Goal: Task Accomplishment & Management: Manage account settings

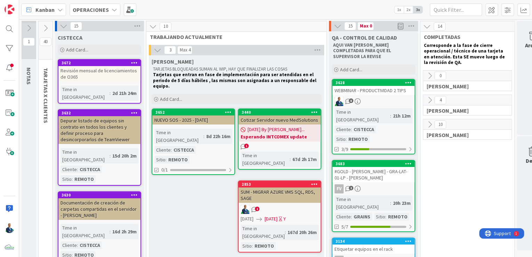
click at [92, 7] on b "OPERACIONES" at bounding box center [91, 9] width 36 height 7
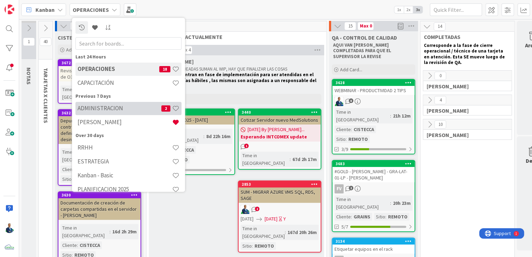
click at [110, 108] on h4 "ADMINISTRACION" at bounding box center [120, 108] width 84 height 7
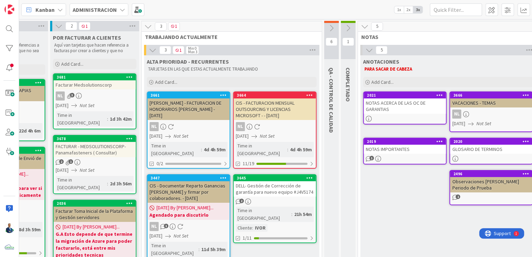
scroll to position [0, 294]
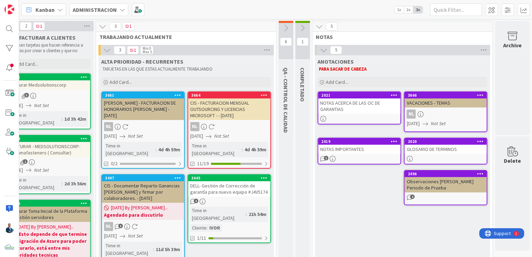
click at [317, 26] on icon at bounding box center [319, 27] width 8 height 8
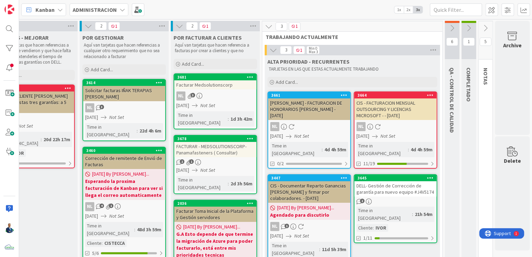
click at [466, 27] on icon at bounding box center [469, 28] width 8 height 8
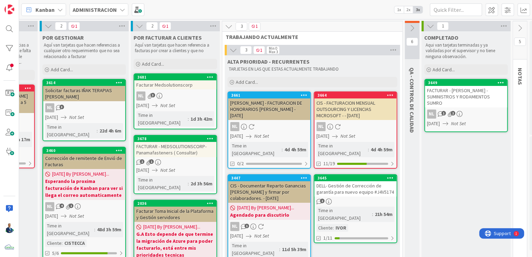
scroll to position [0, 176]
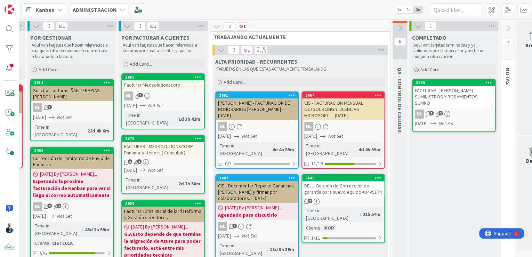
click at [398, 30] on icon at bounding box center [400, 28] width 8 height 8
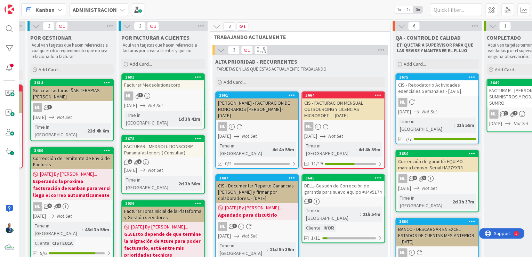
click at [217, 29] on icon at bounding box center [217, 27] width 8 height 8
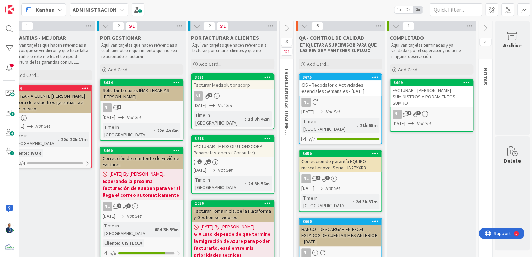
click at [102, 27] on icon at bounding box center [106, 26] width 8 height 8
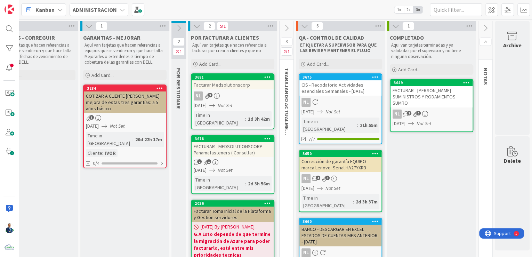
scroll to position [0, 36]
click at [85, 25] on icon at bounding box center [89, 26] width 8 height 8
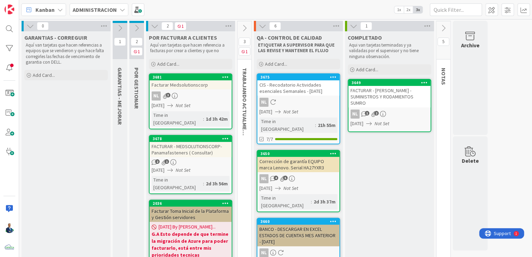
click at [30, 28] on icon at bounding box center [30, 26] width 8 height 8
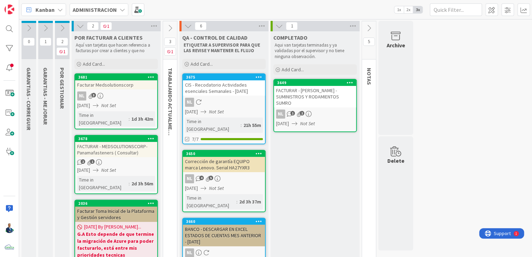
click at [236, 83] on div "CIS - Recodatorio Actividades esenciales Semanales - [DATE]" at bounding box center [224, 87] width 82 height 15
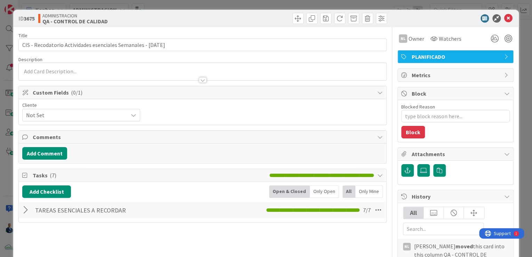
click at [24, 211] on div at bounding box center [26, 210] width 9 height 13
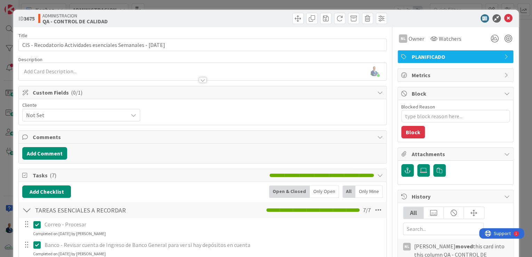
click at [516, 90] on div "ID 3675 ADMINISTRACION QA - CONTROL DE CALIDAD Title 63 / 128 CIS - Recodatorio…" at bounding box center [266, 128] width 532 height 257
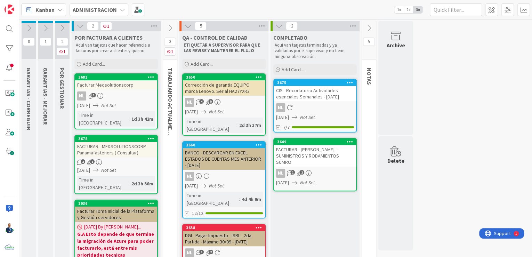
click at [218, 85] on div "Corrección de garantía EQUIPO marca Lenovo. Serial HA27YXR3" at bounding box center [224, 87] width 82 height 15
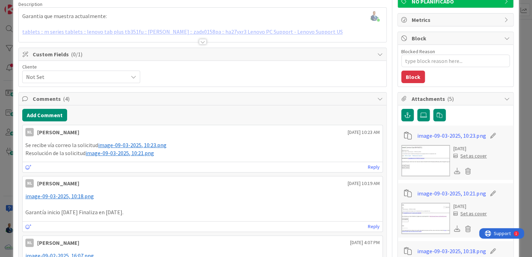
scroll to position [56, 0]
click at [113, 153] on span "image-09-03-2025, 10:21.png" at bounding box center [120, 152] width 68 height 7
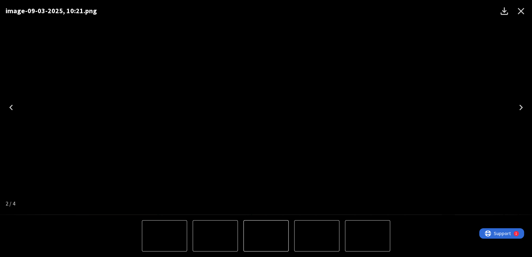
click at [484, 85] on div "image-09-03-2025, 10:21.png" at bounding box center [266, 107] width 532 height 214
click at [520, 15] on icon "Close" at bounding box center [520, 11] width 11 height 11
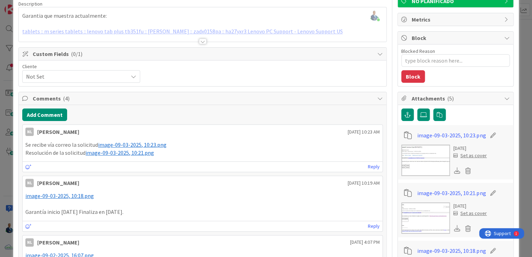
type textarea "x"
click at [66, 114] on div "Add Comment" at bounding box center [202, 114] width 360 height 13
click at [60, 115] on button "Add Comment" at bounding box center [44, 114] width 45 height 13
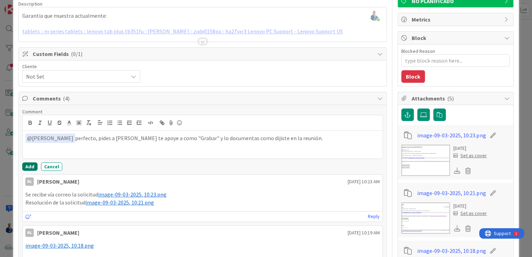
click at [23, 163] on button "Add" at bounding box center [29, 166] width 15 height 8
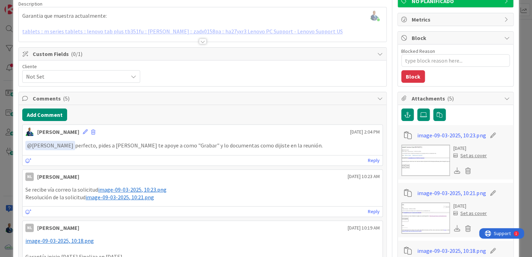
click at [517, 76] on div "ID 3650 ADMINISTRACION QA - CONTROL DE CALIDAD Title 59 / 128 Corrección de gar…" at bounding box center [266, 128] width 532 height 257
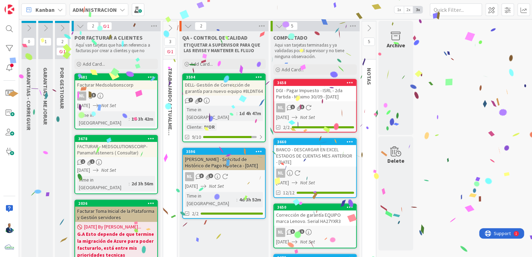
click at [228, 85] on div "DELL- Gestión de Corrección de garantía para nuevo equipo #8LDNT64" at bounding box center [224, 87] width 82 height 15
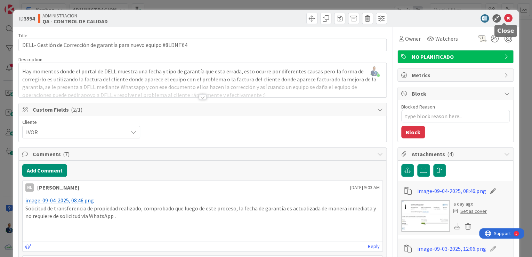
click at [504, 17] on icon at bounding box center [508, 18] width 8 height 8
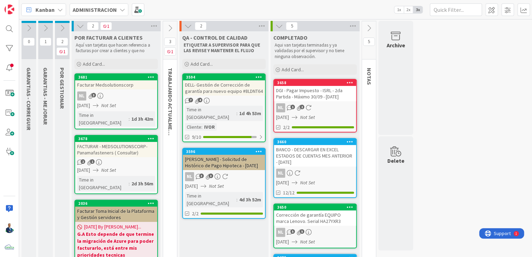
click at [228, 84] on div "DELL- Gestión de Corrección de garantía para nuevo equipo #8LDNT64" at bounding box center [224, 87] width 82 height 15
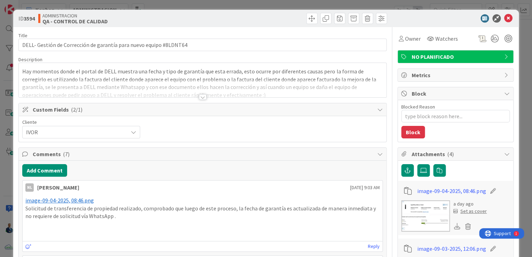
click at [202, 95] on div at bounding box center [203, 97] width 8 height 6
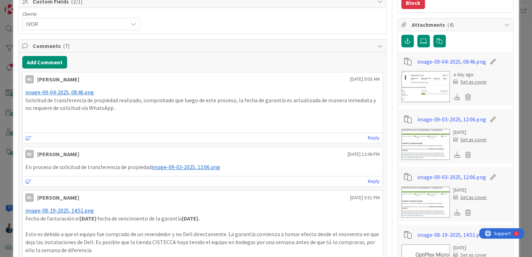
scroll to position [185, 0]
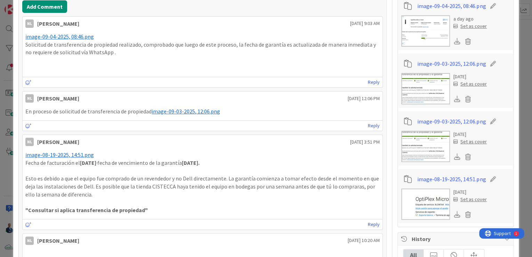
click at [423, 205] on img at bounding box center [425, 203] width 49 height 31
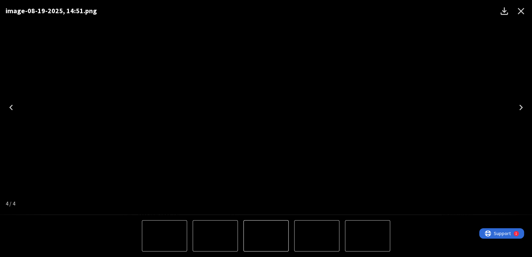
click at [521, 10] on icon "Close" at bounding box center [521, 11] width 7 height 7
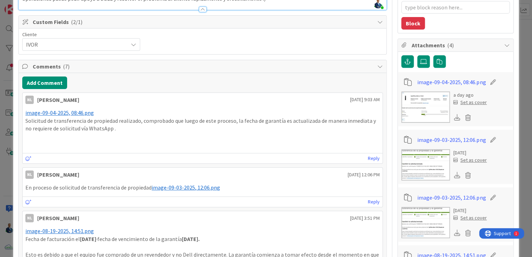
scroll to position [101, 0]
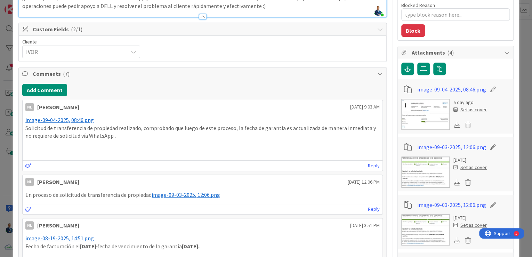
click at [436, 122] on img at bounding box center [425, 114] width 49 height 31
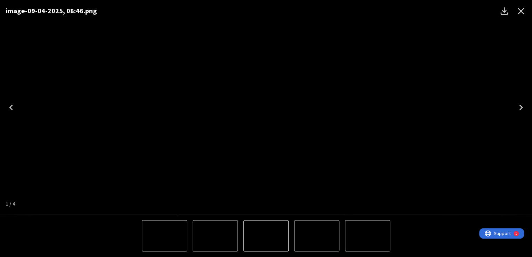
click at [496, 55] on div "image-09-04-2025, 08:46.png" at bounding box center [266, 107] width 532 height 214
click at [519, 8] on icon "Close" at bounding box center [520, 11] width 11 height 11
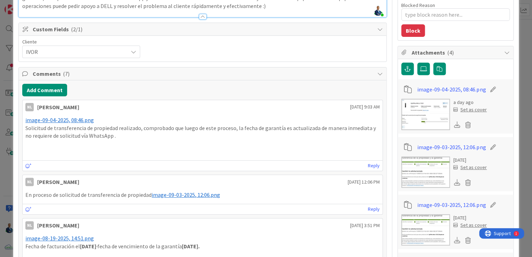
scroll to position [18, 0]
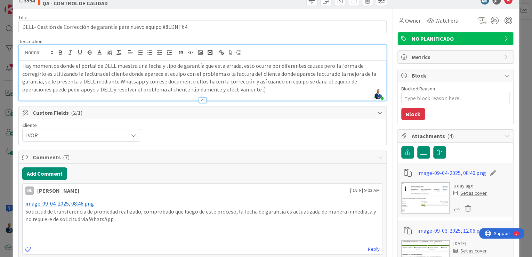
click at [522, 48] on div "ID 3594 ADMINISTRACION QA - CONTROL DE CALIDAD Title 66 / 128 DELL- Gestión de …" at bounding box center [266, 128] width 532 height 257
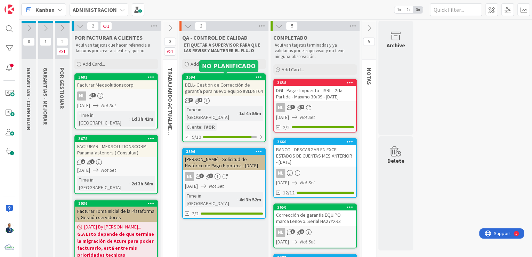
click at [226, 76] on div "3594" at bounding box center [225, 77] width 79 height 5
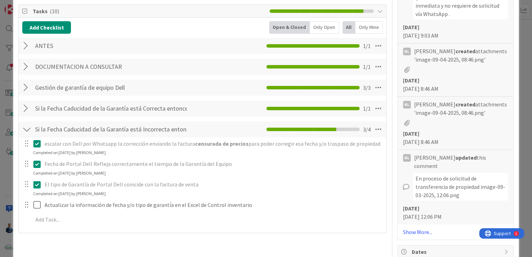
scroll to position [584, 0]
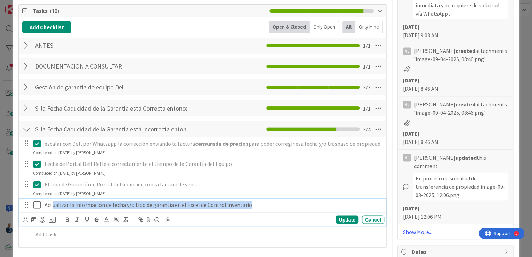
drag, startPoint x: 51, startPoint y: 203, endPoint x: 252, endPoint y: 203, distance: 201.3
click at [252, 203] on p "Actualizar la información de fecha y/o tipo de garantía en el Excel de Control …" at bounding box center [212, 205] width 337 height 8
click at [253, 203] on p "Actualizar la información de fecha y/o tipo de garantía en el Excel de Control …" at bounding box center [212, 205] width 337 height 8
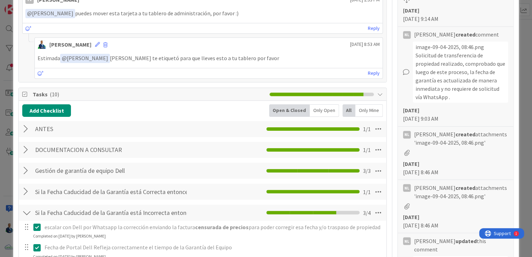
scroll to position [631, 0]
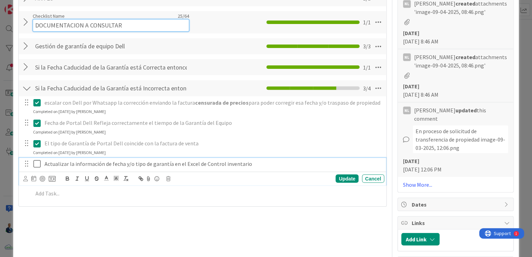
click at [121, 19] on input "DOCUMENTACION A CONSULTAR" at bounding box center [111, 25] width 156 height 13
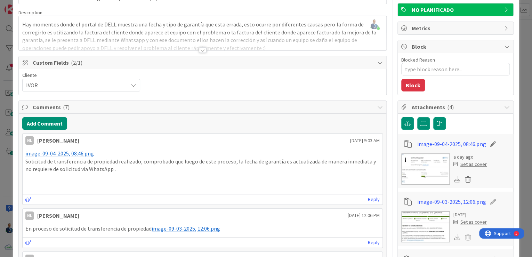
scroll to position [0, 0]
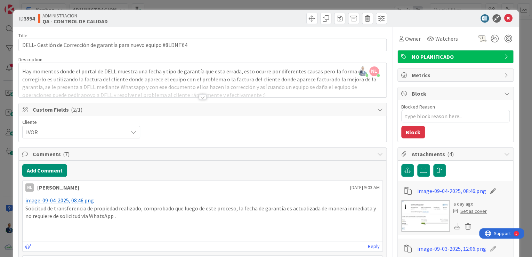
drag, startPoint x: 518, startPoint y: 30, endPoint x: 510, endPoint y: 30, distance: 7.6
click at [518, 30] on div "ID 3594 ADMINISTRACION QA - CONTROL DE CALIDAD Title 66 / 128 DELL- Gestión de …" at bounding box center [266, 128] width 532 height 257
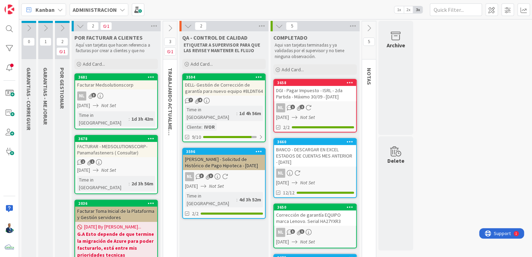
click at [223, 76] on div "3594" at bounding box center [225, 77] width 79 height 5
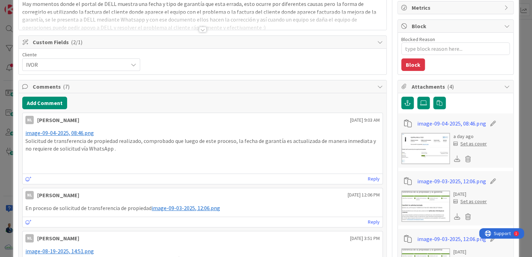
scroll to position [111, 0]
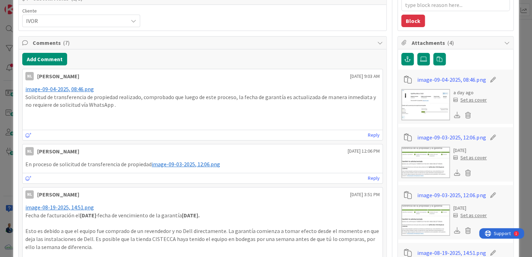
click at [436, 105] on img at bounding box center [425, 104] width 49 height 31
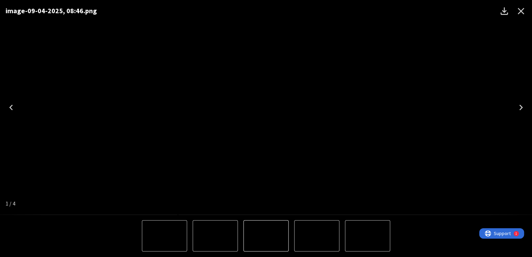
click at [495, 78] on div "image-09-04-2025, 08:46.png" at bounding box center [266, 107] width 532 height 214
click at [524, 11] on icon "Close" at bounding box center [520, 11] width 11 height 11
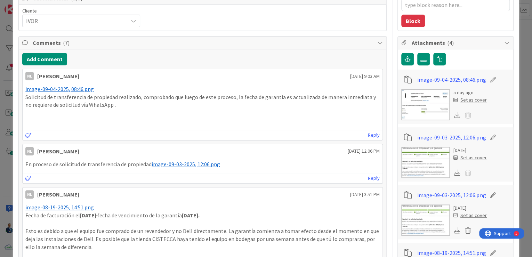
click at [522, 49] on div "ID 3594 ADMINISTRACION QA - CONTROL DE CALIDAD Title 66 / 128 DELL- Gestión de …" at bounding box center [266, 128] width 532 height 257
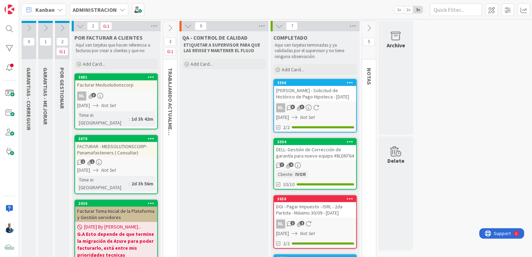
click at [171, 26] on icon at bounding box center [170, 28] width 8 height 8
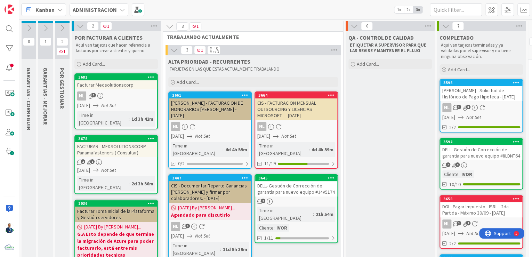
click at [190, 99] on div "[PERSON_NAME] - FACTURACION DE HONORARIOS [PERSON_NAME] - [DATE]" at bounding box center [210, 109] width 82 height 22
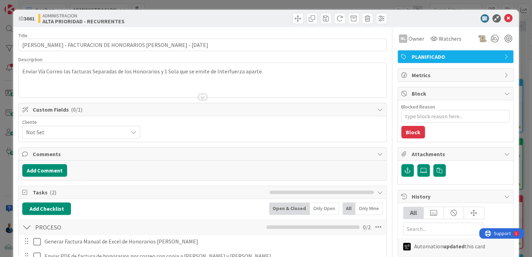
type textarea "x"
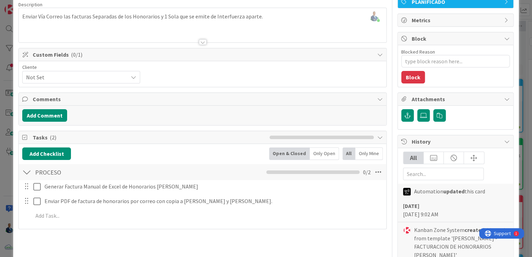
scroll to position [56, 0]
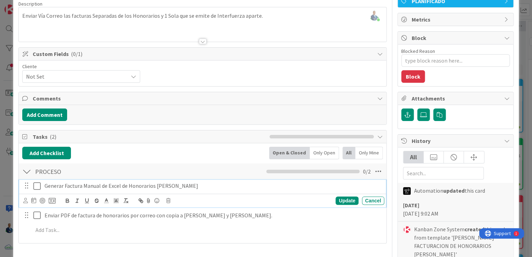
drag, startPoint x: 46, startPoint y: 184, endPoint x: 194, endPoint y: 176, distance: 149.0
click at [194, 176] on div "PROCESO Checklist Name 7 / 64 PROCESO 0 / 2 Generar Factura Manual de Excel de …" at bounding box center [202, 201] width 367 height 77
click at [202, 182] on p "Generar Factura Manual de Excel de Honorarios [PERSON_NAME]" at bounding box center [212, 186] width 337 height 8
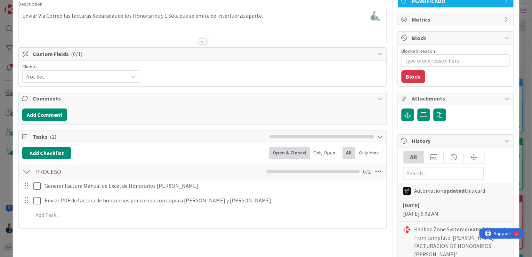
click at [365, 197] on div "Generar Factura Manual de Excel de Honorarios [PERSON_NAME] Update Cancel Envia…" at bounding box center [202, 201] width 360 height 44
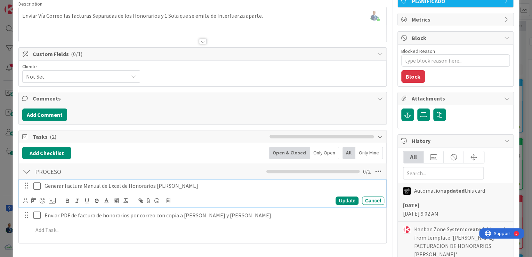
drag, startPoint x: 43, startPoint y: 185, endPoint x: 224, endPoint y: 181, distance: 181.2
click at [224, 181] on div "Generar Factura Manual de Excel de Honorarios [PERSON_NAME]" at bounding box center [213, 186] width 342 height 12
click at [224, 182] on p "Generar Factura Manual de Excel de Honorarios [PERSON_NAME]" at bounding box center [212, 186] width 337 height 8
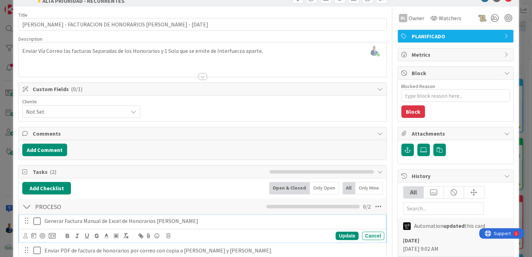
scroll to position [0, 0]
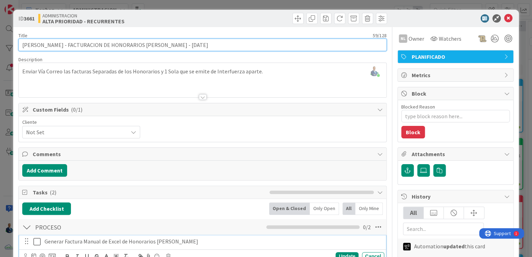
drag, startPoint x: 159, startPoint y: 43, endPoint x: 146, endPoint y: 45, distance: 13.4
click at [146, 45] on input "[PERSON_NAME] - FACTURACION DE HONORARIOS [PERSON_NAME] - [DATE]" at bounding box center [202, 45] width 368 height 13
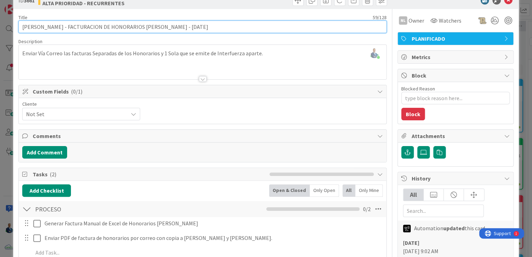
scroll to position [28, 0]
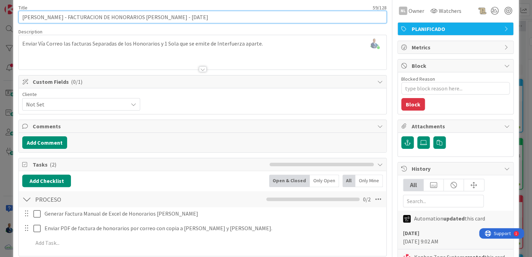
click at [159, 18] on input "[PERSON_NAME] - FACTURACION DE HONORARIOS [PERSON_NAME] - [DATE]" at bounding box center [202, 17] width 368 height 13
drag, startPoint x: 159, startPoint y: 18, endPoint x: 146, endPoint y: 19, distance: 12.6
click at [146, 19] on input "[PERSON_NAME] - FACTURACION DE HONORARIOS [PERSON_NAME] - [DATE]" at bounding box center [202, 17] width 368 height 13
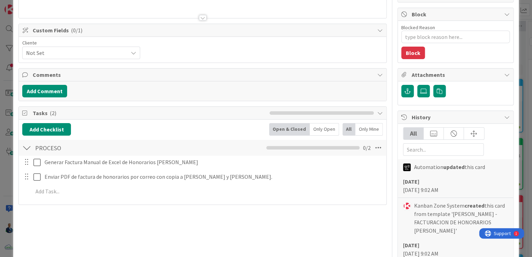
scroll to position [83, 0]
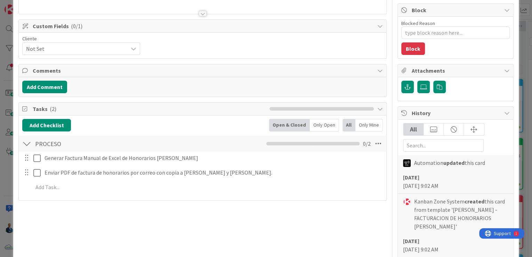
click at [524, 79] on div "ID 3661 ADMINISTRACION ALTA PRIORIDAD - RECURRENTES Title 59 / 128 [PERSON_NAME…" at bounding box center [266, 128] width 532 height 257
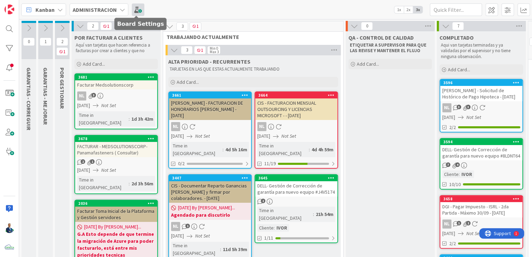
click at [139, 11] on span at bounding box center [138, 9] width 13 height 13
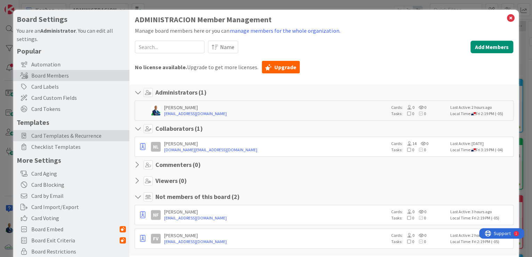
click at [71, 132] on span "Card Templates & Recurrence" at bounding box center [78, 135] width 95 height 8
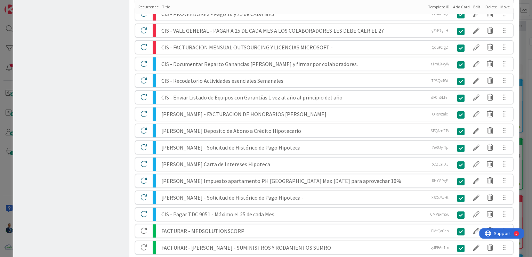
scroll to position [270, 0]
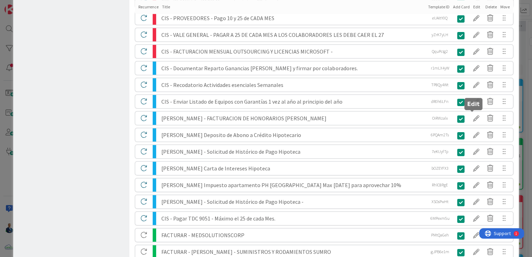
click at [474, 117] on div at bounding box center [476, 118] width 14 height 12
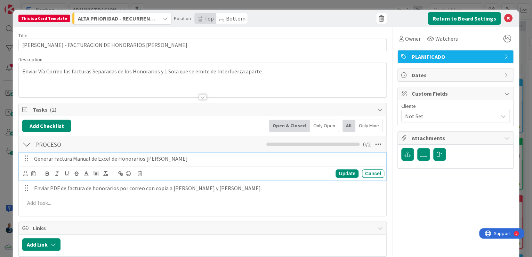
click at [44, 161] on p "Generar Factura Manual de Excel de Honorarios [PERSON_NAME]" at bounding box center [207, 159] width 347 height 8
click at [35, 157] on p "Generar Factura Manual de Excel de Honorarios [PERSON_NAME]" at bounding box center [207, 159] width 347 height 8
drag, startPoint x: 144, startPoint y: 159, endPoint x: 274, endPoint y: 155, distance: 130.4
click at [274, 155] on p "Solicitar a [PERSON_NAME] Factura de Honorarios [PERSON_NAME]" at bounding box center [207, 159] width 347 height 8
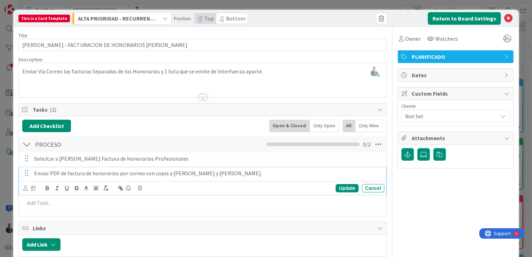
click at [117, 172] on p "Enviar PDF de factura de honorarios por correo con copia a [PERSON_NAME] y [PER…" at bounding box center [207, 173] width 347 height 8
click at [50, 174] on p "Enviar PDF de factura de honorarios por correo con copia a [PERSON_NAME] y [PER…" at bounding box center [207, 173] width 347 height 8
click at [79, 171] on p "Enviar PDF (CAFE) de factura de honorarios por correo con copia a [PERSON_NAME]…" at bounding box center [207, 173] width 347 height 8
click at [75, 171] on p "Enviar PDF (CAFE) de factura de honorarios por correo con copia a [PERSON_NAME]…" at bounding box center [207, 173] width 347 height 8
click at [339, 191] on div "Update" at bounding box center [346, 188] width 23 height 8
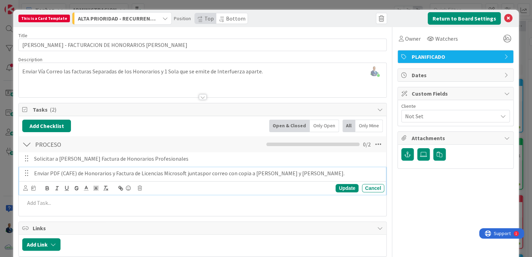
click at [61, 169] on p "Enviar PDF (CAFE) de Honorarios y Factura de Licencias Microsoft juntaspor corr…" at bounding box center [207, 173] width 347 height 8
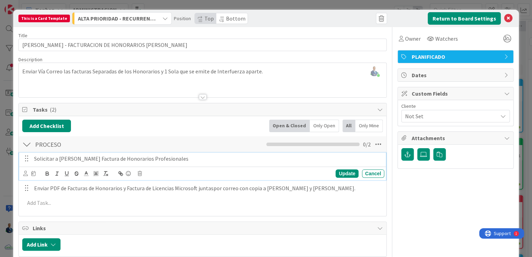
click at [189, 157] on p "Solicitar a [PERSON_NAME] Factura de Honorarios Profesionales" at bounding box center [207, 159] width 347 height 8
click at [92, 157] on p "Solicitar a [PERSON_NAME] Factura de Honorarios Profesionales" at bounding box center [207, 159] width 347 height 8
click at [189, 159] on p "Solicitar a [PERSON_NAME] su Factura de Honorarios Profesionales" at bounding box center [207, 159] width 347 height 8
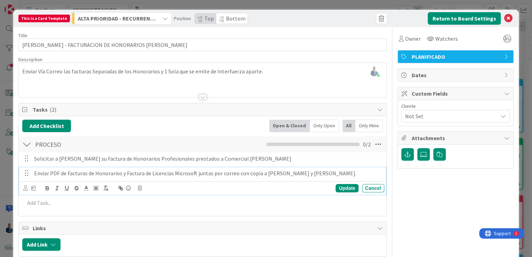
click at [50, 172] on p "Enviar PDF de Facturas de Honorarios y Factura de Licencias Microsoft juntas po…" at bounding box center [207, 173] width 347 height 8
click at [144, 173] on p "Enviar PDF de Facturas de Honorarios y Factura de Licencias Microsoft juntas po…" at bounding box center [207, 173] width 347 height 8
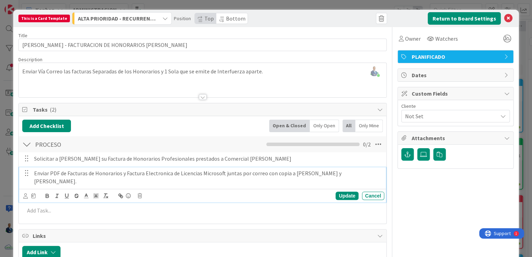
click at [233, 173] on p "Enviar PDF de Facturas de Honorarios y Factura Electronica de Licencias Microso…" at bounding box center [207, 177] width 347 height 16
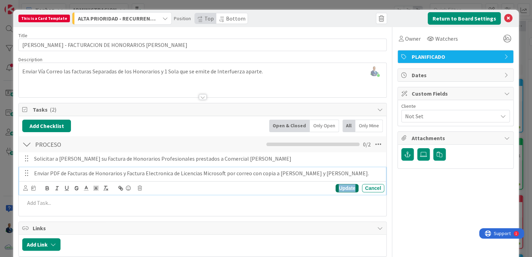
click at [344, 185] on div "Update" at bounding box center [346, 188] width 23 height 8
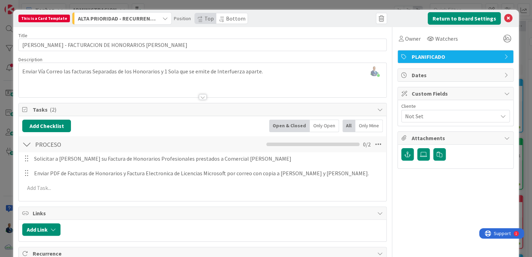
click at [519, 105] on div "This is a Card Template ALTA PRIORIDAD - RECURRENTES Position Top Bottom Return…" at bounding box center [266, 128] width 532 height 257
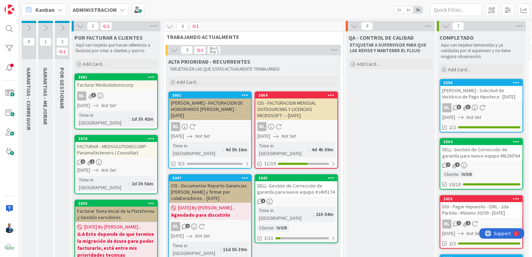
click at [296, 103] on div "CIS - FACTURACION MENSUAL OUTSOURCING Y LICENCIAS MICROSOFT - - [DATE]" at bounding box center [296, 109] width 82 height 22
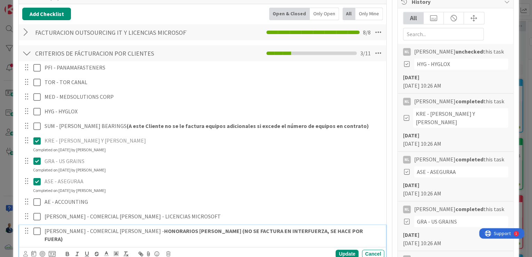
drag, startPoint x: 319, startPoint y: 232, endPoint x: -5, endPoint y: 227, distance: 323.6
click at [0, 227] on html "Kanban ADMINISTRACION 1x 2x 3x 0 GARANTIAS - CORREGUIR Aquí van tarjetas que ha…" at bounding box center [266, 128] width 532 height 257
click at [517, 99] on div "ID 3664 ADMINISTRACION ALTA PRIORIDAD - RECURRENTES Title 75 / 128 CIS - FACTUR…" at bounding box center [266, 128] width 532 height 257
click at [521, 64] on div "ID 3664 ADMINISTRACION ALTA PRIORIDAD - RECURRENTES Title 75 / 128 CIS - FACTUR…" at bounding box center [266, 128] width 532 height 257
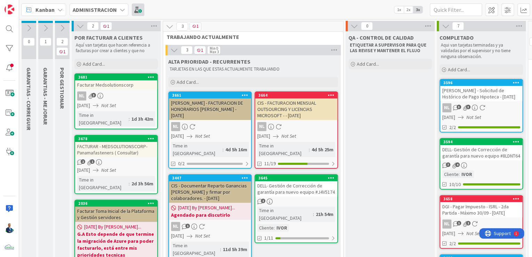
click at [134, 10] on span at bounding box center [138, 9] width 13 height 13
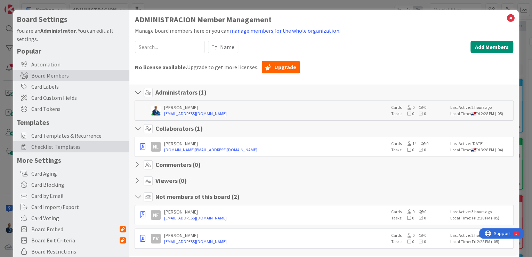
click at [51, 141] on div "Checklist Templates" at bounding box center [71, 146] width 116 height 11
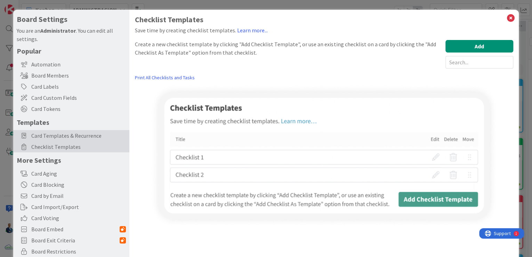
click at [57, 135] on span "Card Templates & Recurrence" at bounding box center [78, 135] width 95 height 8
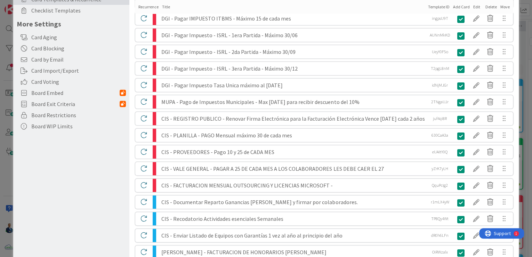
scroll to position [139, 0]
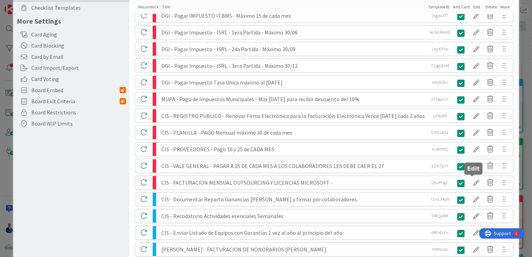
click at [470, 184] on div at bounding box center [476, 183] width 14 height 12
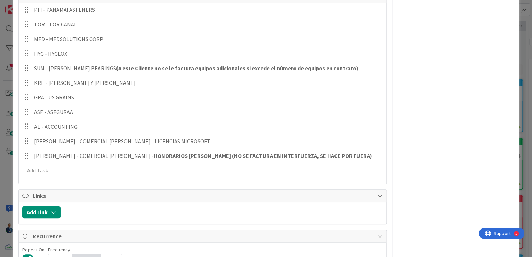
scroll to position [334, 0]
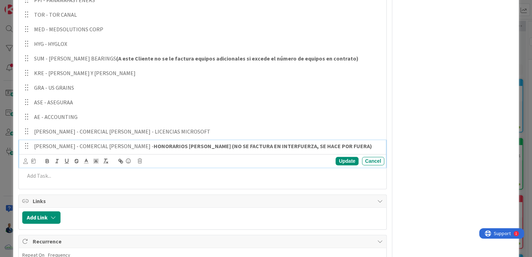
click at [154, 145] on strong "HONORARIOS [PERSON_NAME] (NO SE FACTURA EN INTERFUERZA, SE HACE POR FUERA)" at bounding box center [263, 146] width 218 height 7
click at [144, 161] on div "Update Cancel" at bounding box center [203, 161] width 361 height 10
click at [139, 161] on icon at bounding box center [140, 161] width 4 height 5
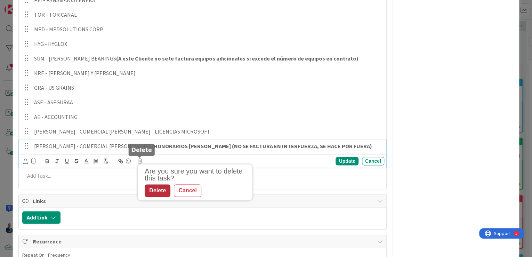
click at [166, 189] on div "Delete" at bounding box center [158, 190] width 26 height 13
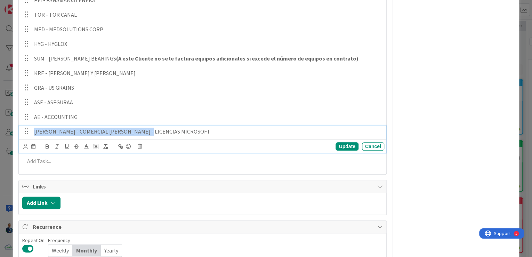
drag, startPoint x: 155, startPoint y: 133, endPoint x: 35, endPoint y: 135, distance: 120.6
click at [35, 135] on p "[PERSON_NAME] - COMERCIAL [PERSON_NAME] - LICENCIAS MICROSOFT" at bounding box center [207, 132] width 347 height 8
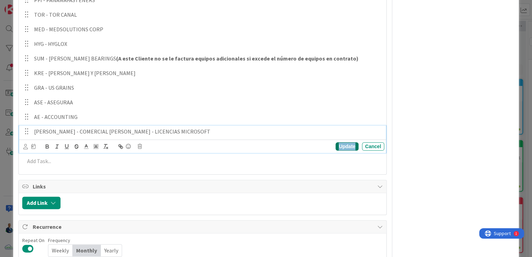
click at [342, 147] on div "Update" at bounding box center [346, 146] width 23 height 8
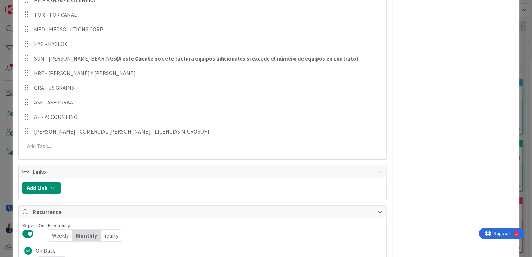
click at [519, 79] on div "This is a Card Template ALTA PRIORIDAD - RECURRENTES Position Top Bottom Return…" at bounding box center [266, 128] width 532 height 257
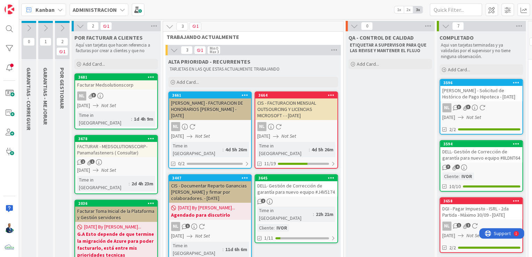
click at [310, 111] on div "CIS - FACTURACION MENSUAL OUTSOURCING Y LICENCIAS MICROSOFT - - [DATE]" at bounding box center [296, 109] width 82 height 22
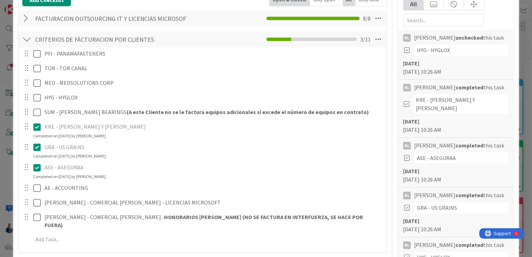
scroll to position [195, 0]
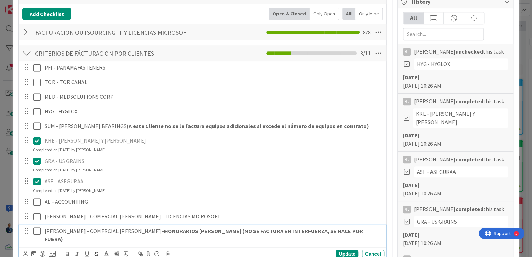
click at [317, 231] on p "[PERSON_NAME] - COMERCIAL [PERSON_NAME] - HONORARIOS [PERSON_NAME] (NO SE FACTU…" at bounding box center [212, 235] width 337 height 16
click at [169, 251] on icon at bounding box center [168, 253] width 4 height 5
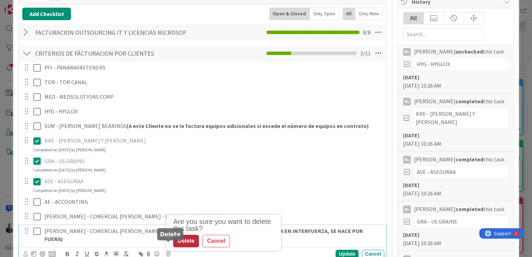
click at [185, 235] on div "Delete" at bounding box center [186, 241] width 26 height 13
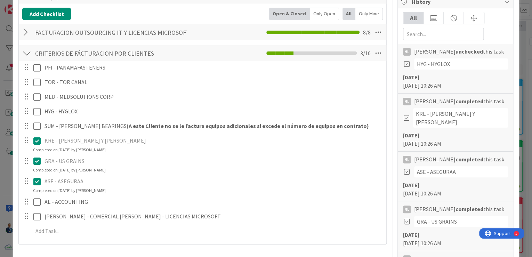
type textarea "x"
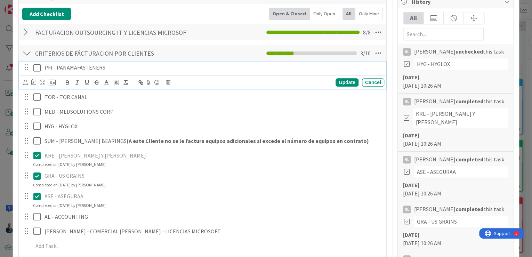
click at [44, 68] on p "PFI - PANAMAFASTENERS" at bounding box center [212, 68] width 337 height 8
click at [38, 64] on icon at bounding box center [36, 68] width 7 height 8
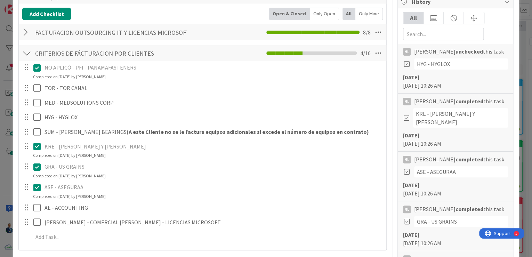
click at [38, 68] on icon at bounding box center [36, 68] width 7 height 8
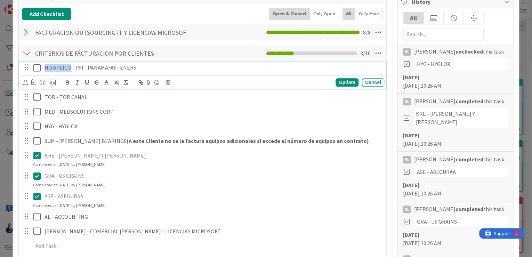
drag, startPoint x: 70, startPoint y: 67, endPoint x: 40, endPoint y: 70, distance: 29.4
click at [40, 70] on div "NO APLICÓ - PFI - PANAMAFASTENERS" at bounding box center [203, 68] width 362 height 12
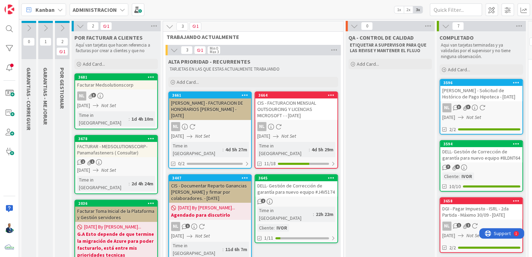
click at [295, 112] on div "CIS - FACTURACION MENSUAL OUTSOURCING Y LICENCIAS MICROSOFT - - [DATE]" at bounding box center [296, 109] width 82 height 22
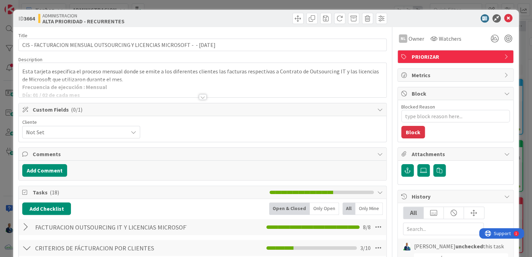
type textarea "x"
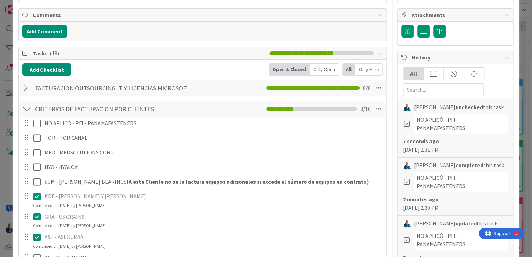
click at [26, 88] on div at bounding box center [26, 88] width 9 height 13
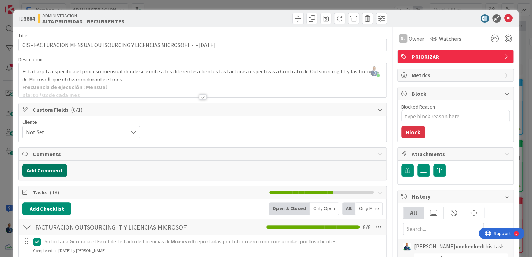
click at [53, 171] on button "Add Comment" at bounding box center [44, 170] width 45 height 13
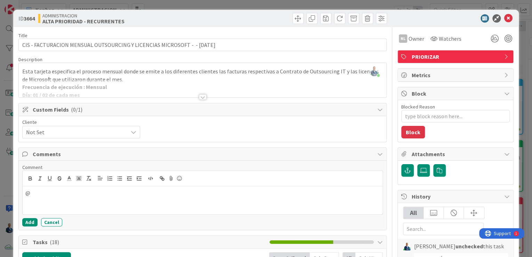
click at [54, 189] on p "@" at bounding box center [202, 193] width 354 height 8
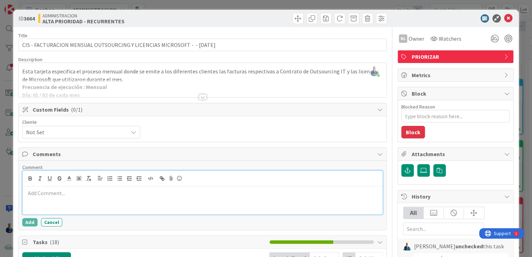
click at [77, 192] on p at bounding box center [202, 193] width 354 height 8
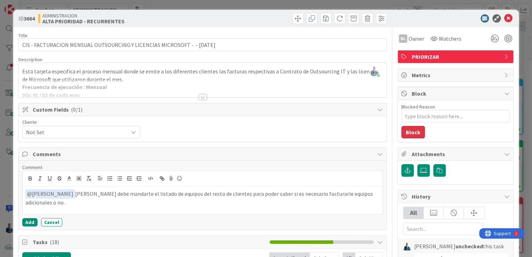
click at [31, 216] on div "Comment ﻿ @ [PERSON_NAME] ﻿ [PERSON_NAME] debe mandarte el listado de equipos d…" at bounding box center [202, 195] width 360 height 62
click at [31, 221] on button "Add" at bounding box center [29, 222] width 15 height 8
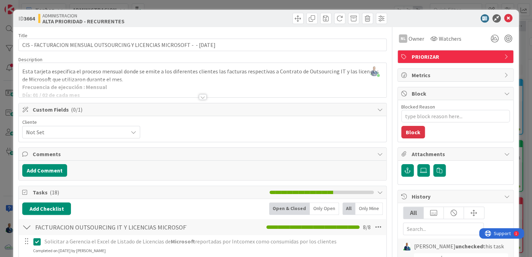
type textarea "x"
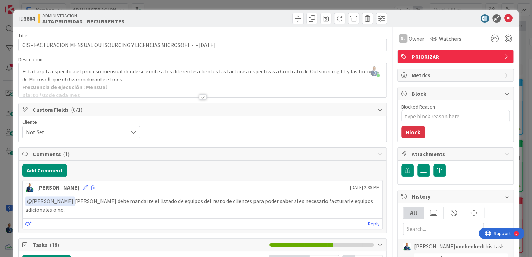
click at [77, 189] on div "[PERSON_NAME] [DATE] 2:39 PM" at bounding box center [203, 185] width 360 height 11
click at [83, 187] on icon at bounding box center [85, 187] width 5 height 5
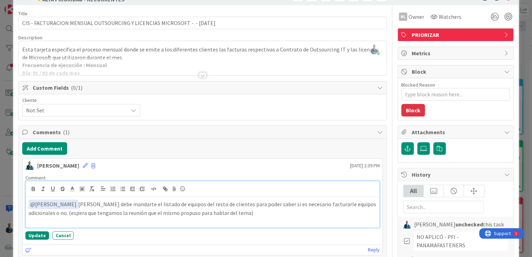
scroll to position [28, 0]
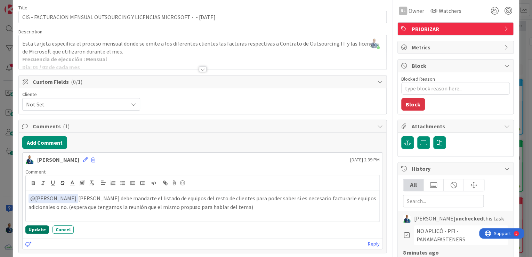
click at [44, 228] on button "Update" at bounding box center [37, 229] width 24 height 8
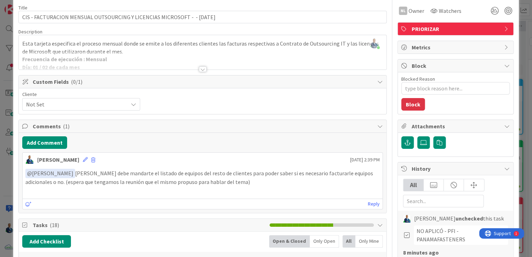
click at [519, 42] on div "ID 3664 ADMINISTRACION ALTA PRIORIDAD - RECURRENTES Title 75 / 128 CIS - FACTUR…" at bounding box center [266, 128] width 532 height 257
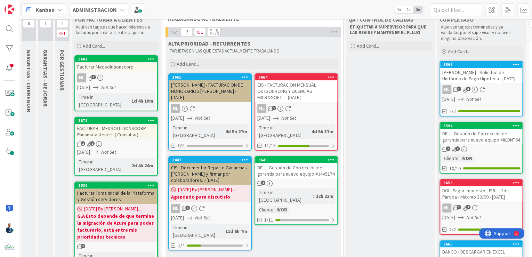
scroll to position [28, 0]
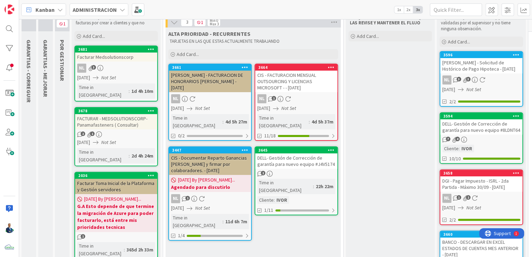
click at [300, 75] on div "CIS - FACTURACION MENSUAL OUTSOURCING Y LICENCIAS MICROSOFT - - [DATE]" at bounding box center [296, 82] width 82 height 22
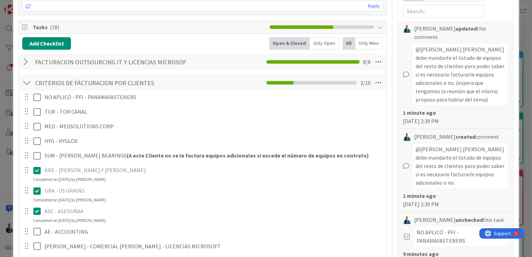
scroll to position [139, 0]
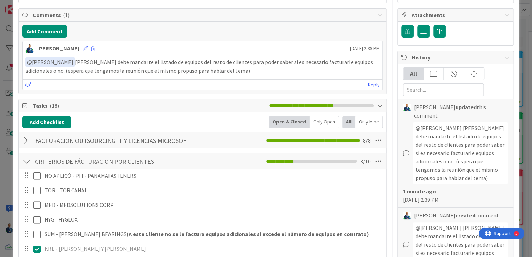
click at [28, 137] on div at bounding box center [26, 140] width 9 height 13
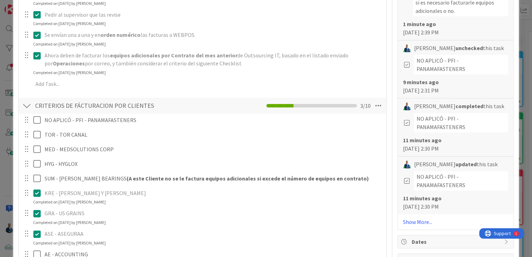
scroll to position [442, 0]
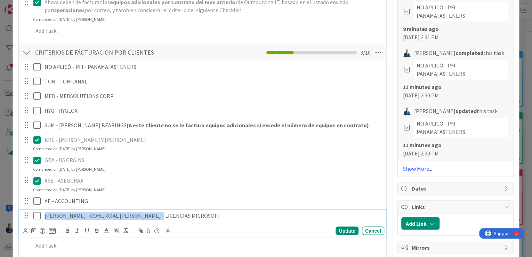
drag, startPoint x: 158, startPoint y: 213, endPoint x: 41, endPoint y: 217, distance: 116.5
click at [42, 217] on div "[PERSON_NAME] - COMERCIAL [PERSON_NAME] - LICENCIAS MICROSOFT" at bounding box center [213, 216] width 342 height 12
click at [169, 230] on icon at bounding box center [168, 230] width 4 height 5
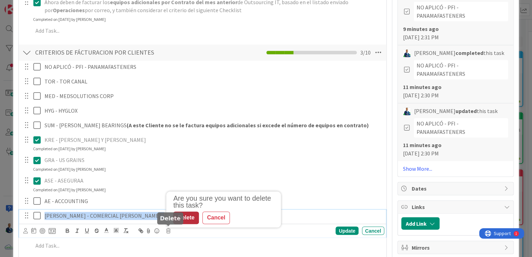
click at [189, 214] on div "Delete" at bounding box center [186, 217] width 26 height 13
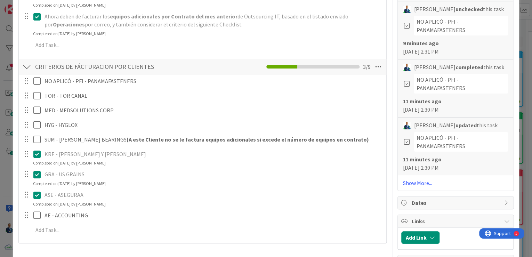
type textarea "x"
click at [519, 98] on div "ID 3664 ADMINISTRACION ALTA PRIORIDAD - RECURRENTES Title 75 / 128 CIS - FACTUR…" at bounding box center [266, 128] width 532 height 257
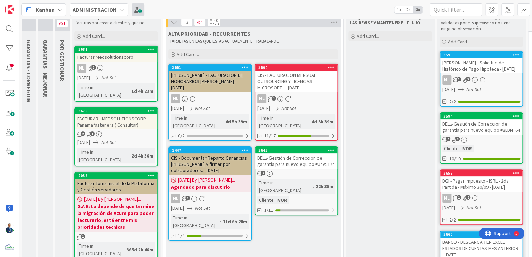
click at [132, 6] on span at bounding box center [138, 9] width 13 height 13
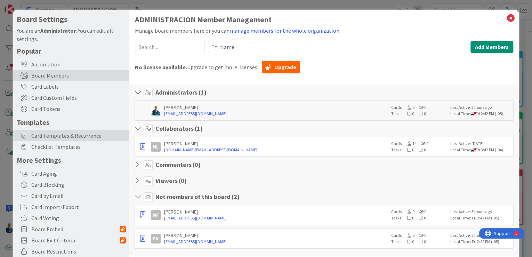
click at [87, 139] on span "Card Templates & Recurrence" at bounding box center [78, 135] width 95 height 8
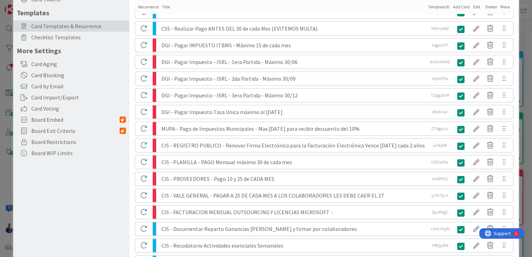
scroll to position [111, 0]
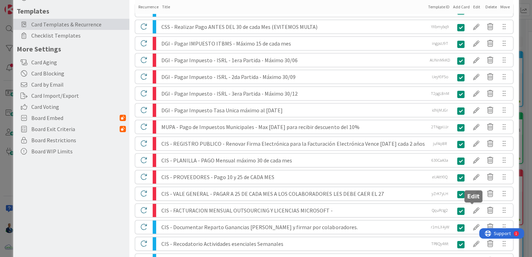
click at [469, 210] on div at bounding box center [476, 210] width 14 height 12
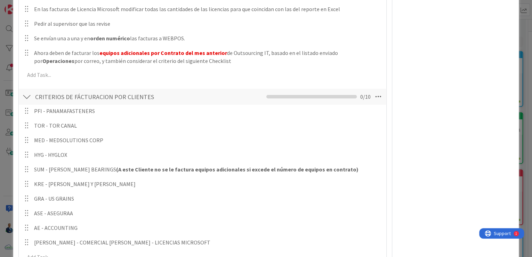
scroll to position [250, 0]
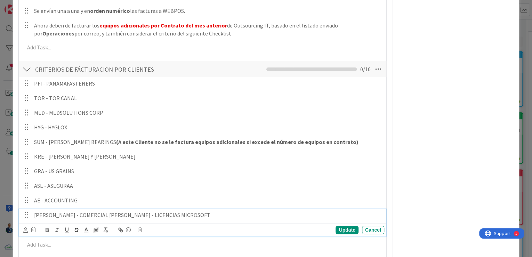
click at [156, 215] on p "[PERSON_NAME] - COMERCIAL [PERSON_NAME] - LICENCIAS MICROSOFT" at bounding box center [207, 215] width 347 height 8
click at [143, 226] on div "Update Cancel" at bounding box center [203, 230] width 361 height 10
click at [140, 229] on icon at bounding box center [140, 229] width 4 height 5
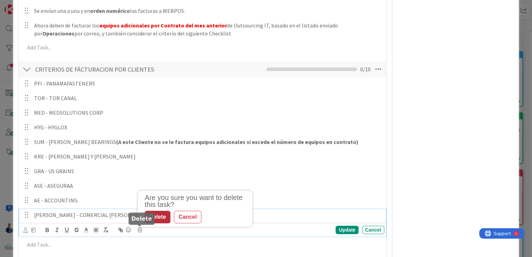
click at [161, 217] on div "Delete" at bounding box center [158, 217] width 26 height 13
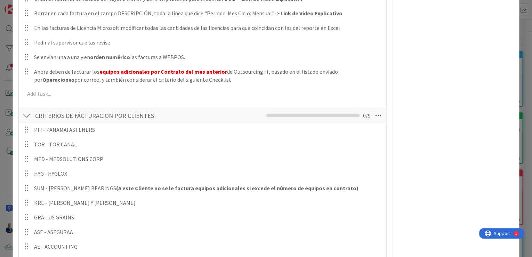
scroll to position [167, 0]
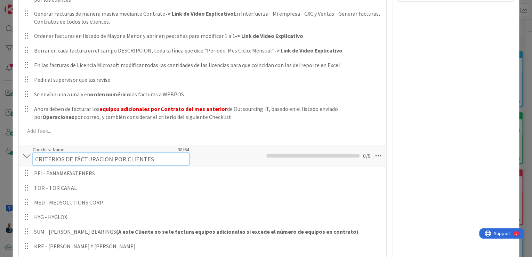
click at [113, 155] on input "CRITERIOS DE FÁCTURACION POR CLIENTES" at bounding box center [111, 159] width 156 height 13
click at [35, 159] on input "CRITERIOS DE FÁCTURACION POR CLIENTES" at bounding box center [111, 159] width 156 height 13
click at [35, 161] on input "EQUIPOS ADICIONALES A FACTURAR" at bounding box center [111, 159] width 156 height 13
type input "VALIDAR EQUIPOS ADICIONALES A FACTURAR"
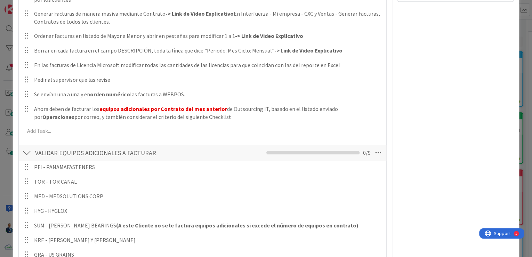
click at [459, 140] on div "NL Owner Watchers PRIORIZAR Dates Custom Fields Cliente Not Set Attachments" at bounding box center [455, 180] width 116 height 640
click at [511, 106] on div "This is a Card Template ALTA PRIORIDAD - RECURRENTES Position Top Bottom Return…" at bounding box center [265, 174] width 505 height 663
click at [518, 106] on div "This is a Card Template ALTA PRIORIDAD - RECURRENTES Position Top Bottom Return…" at bounding box center [266, 128] width 532 height 257
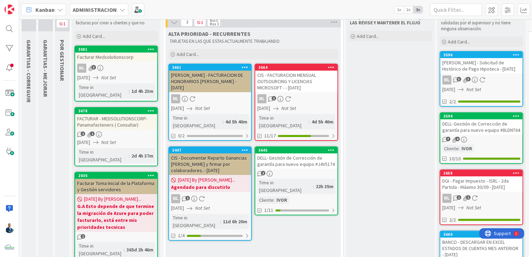
click at [203, 156] on div "CIS - Documentar Reparto Ganancias [PERSON_NAME] y firmar por colaboradores. - …" at bounding box center [210, 164] width 82 height 22
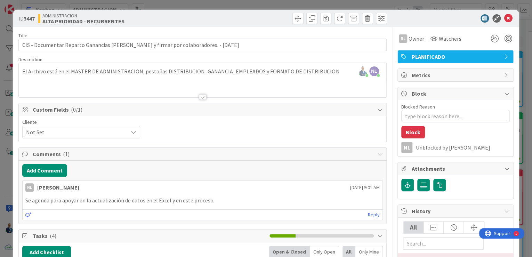
click at [523, 30] on div "ID 3447 ADMINISTRACION ALTA PRIORIDAD - RECURRENTES Title 86 / 128 CIS - Docume…" at bounding box center [266, 128] width 532 height 257
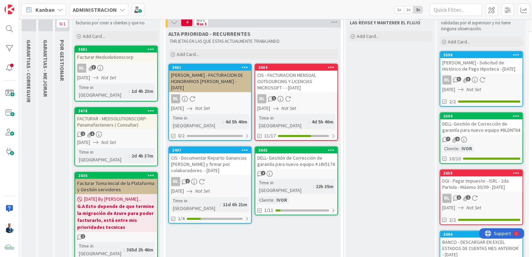
click at [216, 83] on div "[PERSON_NAME] - FACTURACION DE HONORARIOS [PERSON_NAME] - [DATE]" at bounding box center [210, 82] width 82 height 22
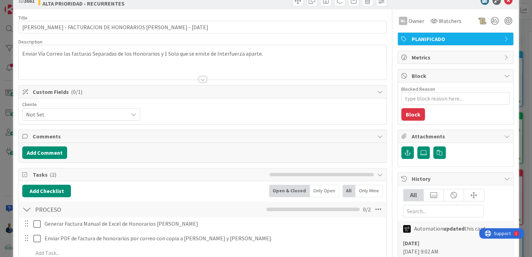
scroll to position [28, 0]
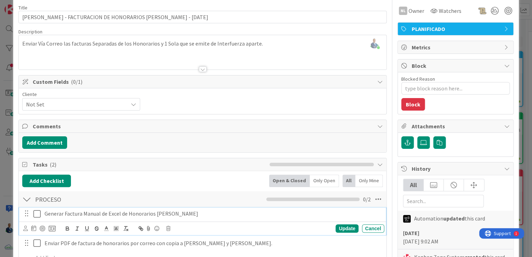
click at [35, 214] on icon at bounding box center [36, 214] width 7 height 8
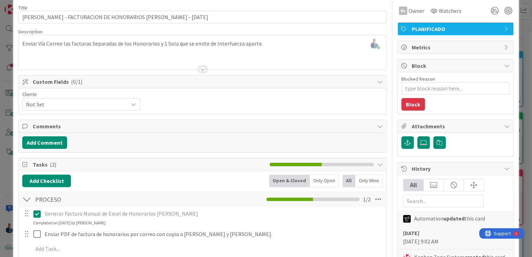
click at [526, 64] on div "ID 3661 ADMINISTRACION ALTA PRIORIDAD - RECURRENTES Title 59 / 128 [PERSON_NAME…" at bounding box center [266, 128] width 532 height 257
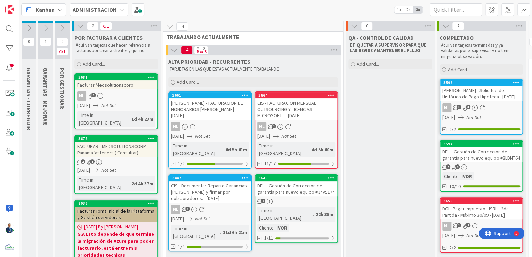
click at [302, 186] on div "DELL- Gestión de Corrección de garantía para nuevo equipo #J4V5174" at bounding box center [296, 188] width 82 height 15
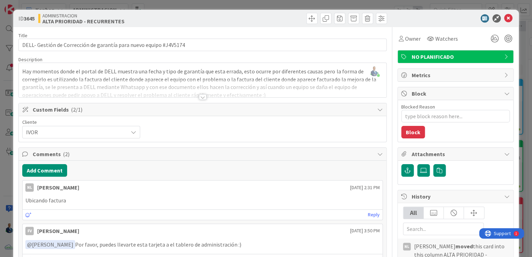
click at [200, 98] on div at bounding box center [203, 97] width 8 height 6
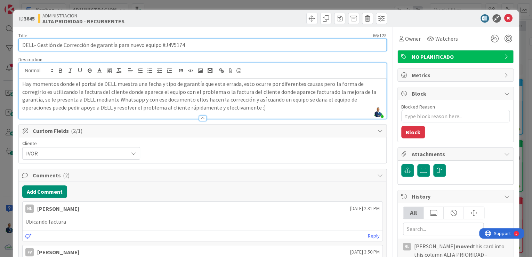
click at [175, 45] on input "DELL- Gestión de Corrección de garantía para nuevo equipo #J4V5174" at bounding box center [202, 45] width 368 height 13
click at [172, 42] on input "DELL- Gestión de Corrección de garantía para nuevo equipo #J4V5174" at bounding box center [202, 45] width 368 height 13
click at [178, 46] on input "DELL- Gestión de Corrección de garantía para nuevo equipo #J4V5174" at bounding box center [202, 45] width 368 height 13
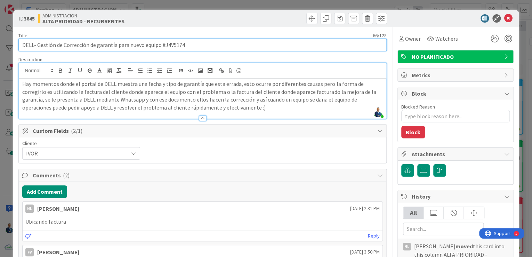
click at [178, 46] on input "DELL- Gestión de Corrección de garantía para nuevo equipo #J4V5174" at bounding box center [202, 45] width 368 height 13
type textarea "x"
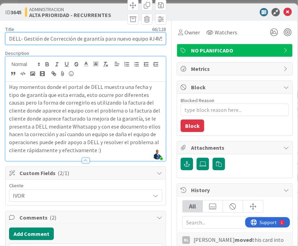
click at [144, 41] on input "DELL- Gestión de Corrección de garantía para nuevo equipo #J4V5174" at bounding box center [85, 38] width 161 height 13
drag, startPoint x: 148, startPoint y: 40, endPoint x: 173, endPoint y: 39, distance: 25.4
click at [153, 39] on input "DELL- Gestión de Corrección de garantía para nuevo equipo #J4V5174" at bounding box center [85, 38] width 161 height 13
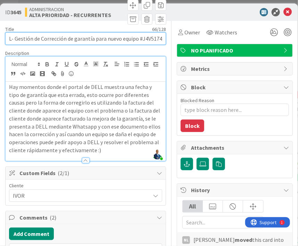
click at [153, 39] on input "DELL- Gestión de Corrección de garantía para nuevo equipo #J4V5174" at bounding box center [85, 38] width 161 height 13
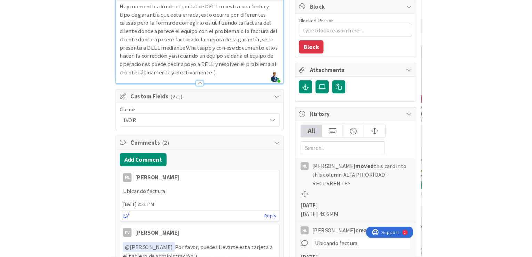
scroll to position [83, 0]
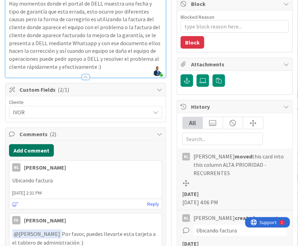
click at [31, 151] on button "Add Comment" at bounding box center [31, 150] width 45 height 13
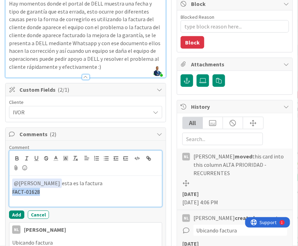
drag, startPoint x: 62, startPoint y: 192, endPoint x: 7, endPoint y: 192, distance: 54.6
click at [7, 192] on div "Comment ﻿ @ [PERSON_NAME] ﻿ esta es la factura FACT-01628 NL [PERSON_NAME] Add …" at bounding box center [86, 239] width 160 height 196
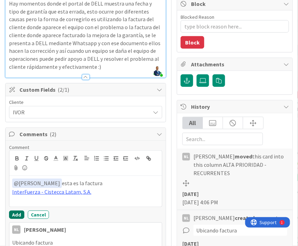
click at [16, 211] on button "Add" at bounding box center [16, 215] width 15 height 8
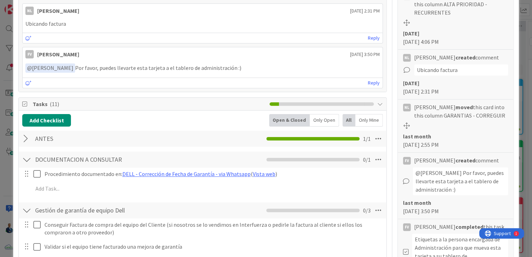
scroll to position [389, 0]
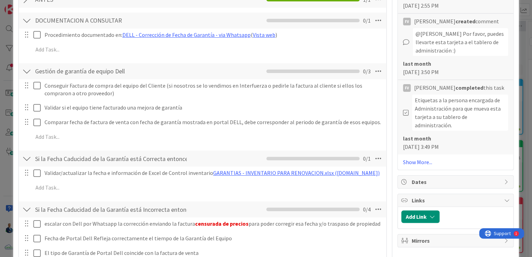
click at [520, 38] on div "ID 3645 ADMINISTRACION ALTA PRIORIDAD - RECURRENTES Title 66 / 128 DELL- Gestió…" at bounding box center [266, 128] width 532 height 257
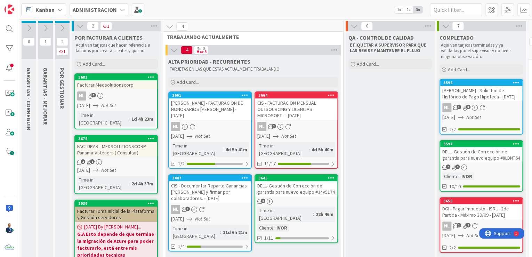
click at [62, 29] on icon at bounding box center [62, 28] width 8 height 8
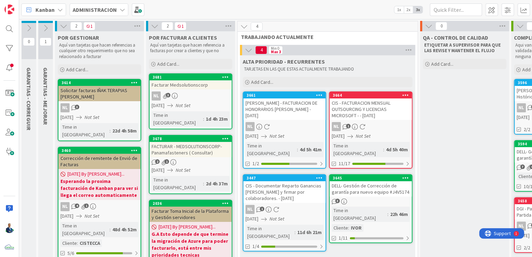
click at [47, 23] on button at bounding box center [45, 28] width 15 height 10
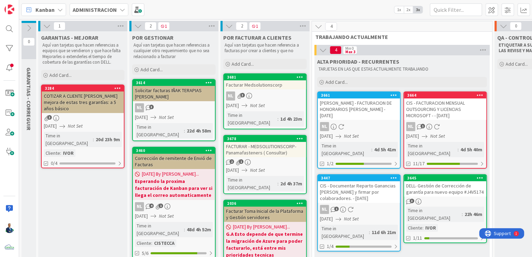
click at [47, 27] on icon at bounding box center [47, 26] width 8 height 8
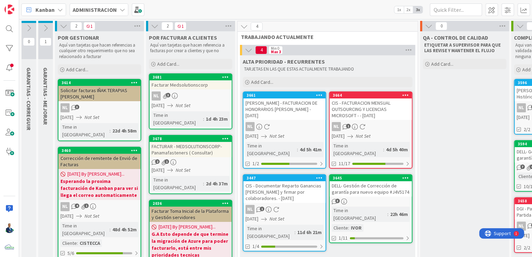
click at [59, 27] on button at bounding box center [63, 26] width 9 height 9
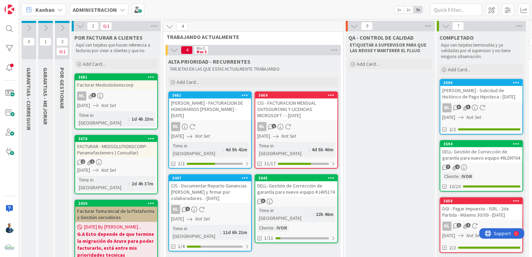
click at [109, 14] on span "ADMINISTRACION" at bounding box center [95, 10] width 44 height 8
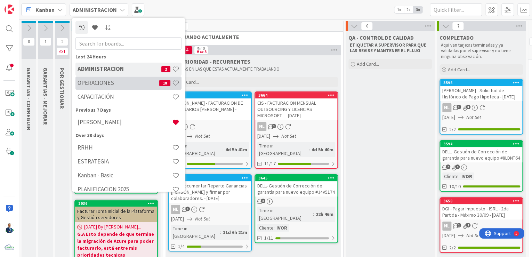
click at [116, 81] on h4 "OPERACIONES" at bounding box center [119, 83] width 82 height 7
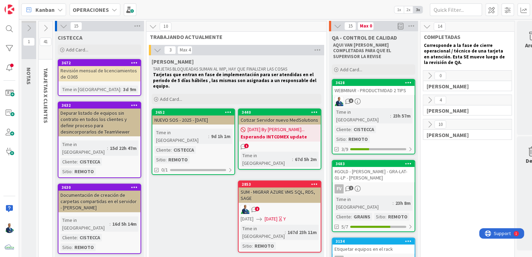
click at [258, 115] on div "Cotizar Servidor nuevo MedSolutions" at bounding box center [279, 119] width 82 height 9
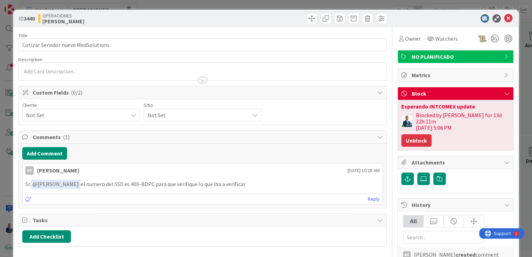
click at [420, 135] on button "Unblock" at bounding box center [416, 140] width 30 height 13
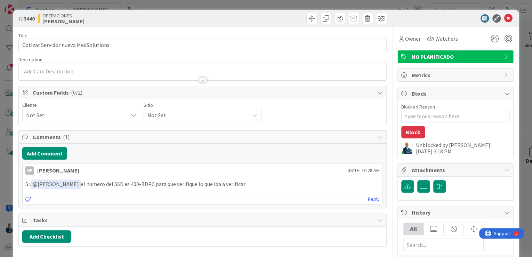
click at [518, 96] on div "ID 3440 OPERACIONES [PERSON_NAME] Title 35 / 128 Cotizar Servidor nuevo MedSolu…" at bounding box center [266, 128] width 532 height 257
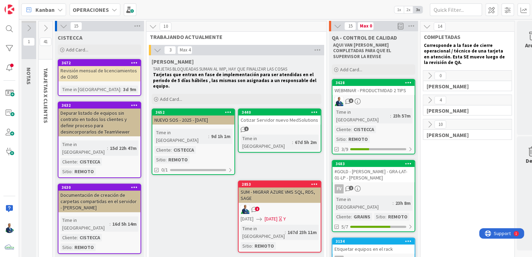
scroll to position [0, 26]
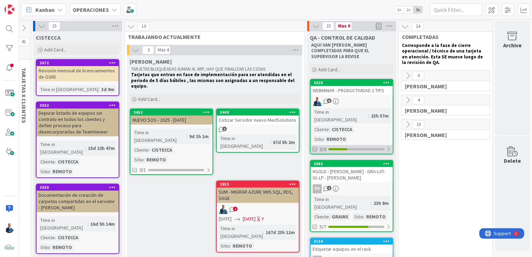
click at [352, 145] on div "3/9" at bounding box center [351, 149] width 82 height 9
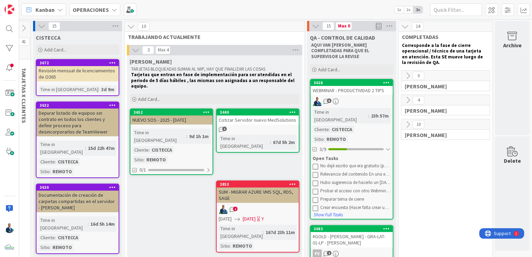
click at [348, 86] on div "WEBMINAR - PRODUCTIVIDAD 2 TIPS" at bounding box center [351, 90] width 82 height 9
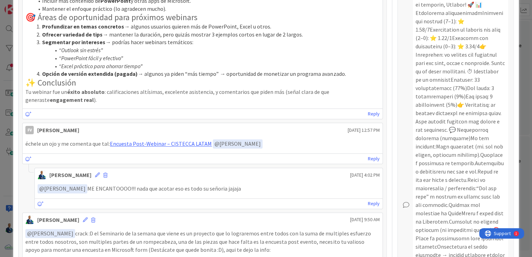
scroll to position [334, 0]
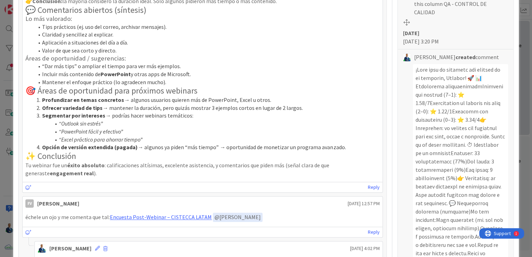
drag, startPoint x: 521, startPoint y: 33, endPoint x: 516, endPoint y: 33, distance: 4.9
click at [521, 33] on div "ID 3628 OPERACIONES QA - CONTROL DE CALIDAD Title 31 / 128 WEBMINAR - PRODUCTIV…" at bounding box center [266, 128] width 532 height 257
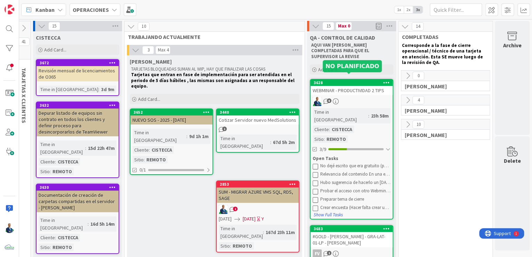
click at [335, 80] on div "3628" at bounding box center [353, 82] width 79 height 5
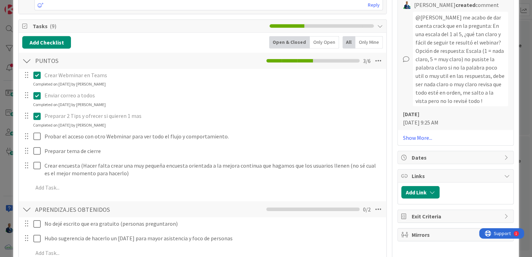
scroll to position [945, 0]
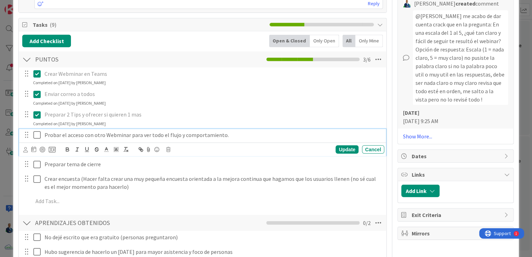
click at [35, 131] on icon at bounding box center [36, 135] width 7 height 8
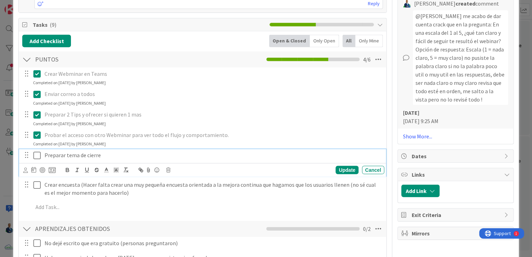
click at [40, 153] on icon at bounding box center [36, 155] width 7 height 8
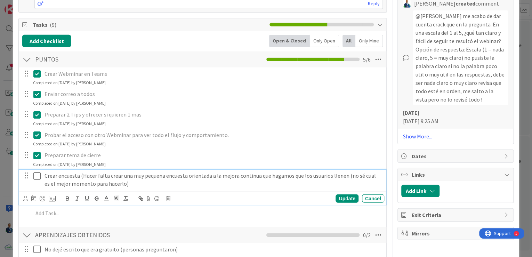
click at [38, 174] on icon at bounding box center [36, 176] width 7 height 8
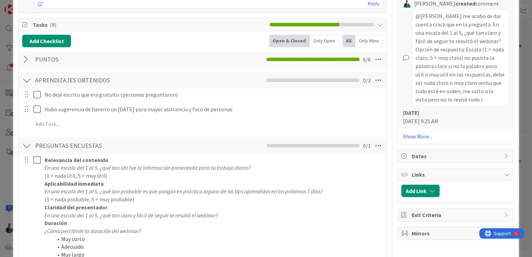
scroll to position [999, 0]
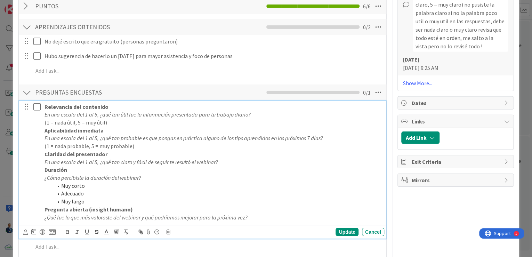
click at [36, 104] on icon at bounding box center [36, 107] width 7 height 8
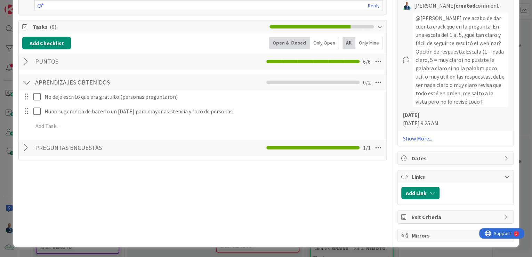
scroll to position [916, 0]
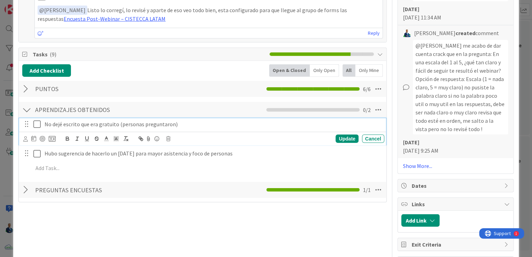
click at [36, 124] on icon at bounding box center [36, 124] width 7 height 8
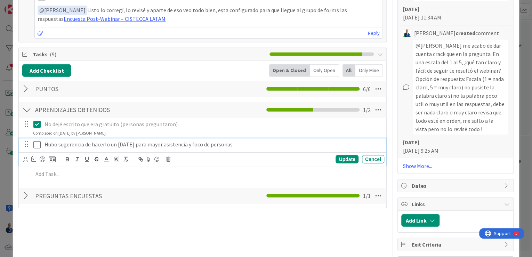
click at [37, 139] on button at bounding box center [37, 144] width 8 height 11
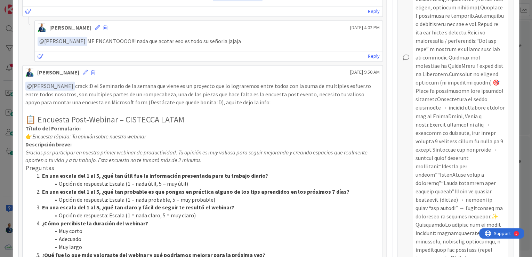
scroll to position [332, 0]
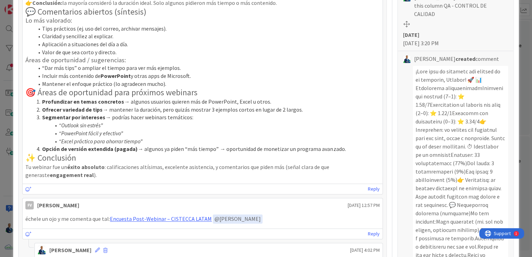
click at [522, 57] on div "ID 3628 OPERACIONES QA - CONTROL DE CALIDAD Title 31 / 128 WEBMINAR - PRODUCTIV…" at bounding box center [266, 128] width 532 height 257
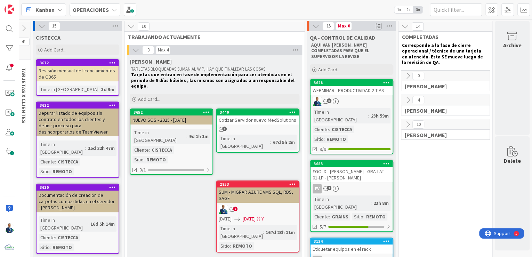
click at [404, 75] on icon at bounding box center [408, 76] width 8 height 8
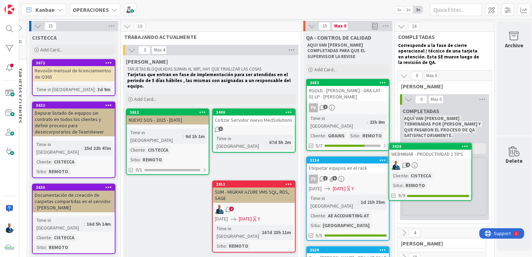
scroll to position [0, 31]
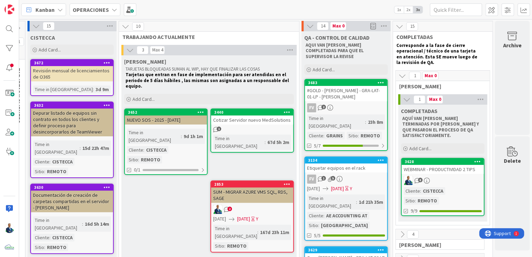
click at [398, 76] on icon at bounding box center [402, 76] width 8 height 8
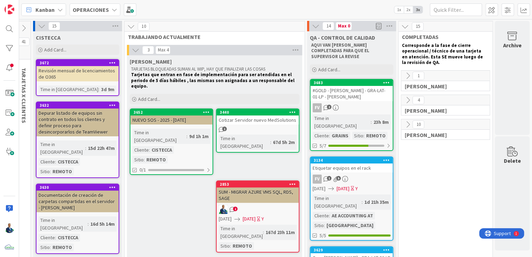
scroll to position [0, 26]
click at [404, 124] on icon at bounding box center [408, 125] width 8 height 8
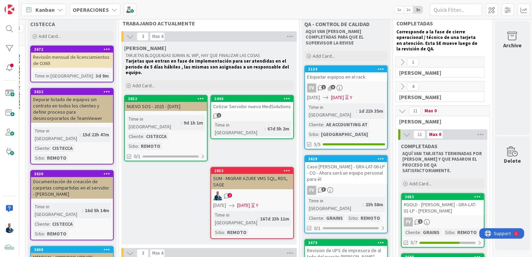
scroll to position [19, 31]
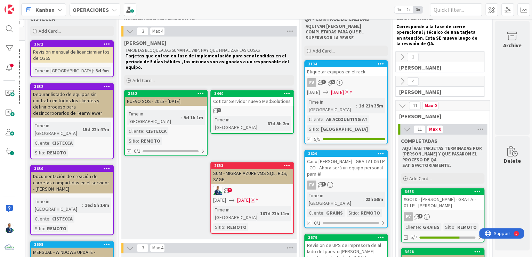
click at [399, 103] on icon at bounding box center [402, 106] width 8 height 8
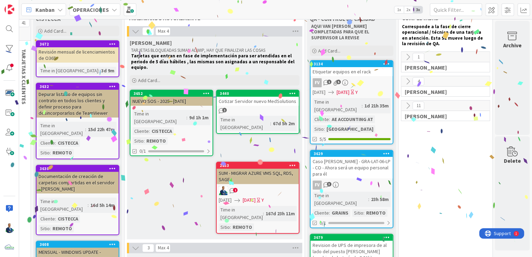
scroll to position [19, 26]
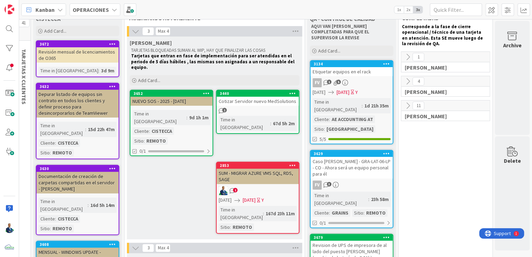
click at [337, 67] on div "Etiquetar equipos en el rack" at bounding box center [351, 71] width 82 height 9
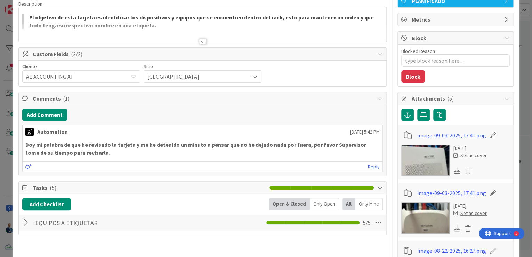
click at [425, 158] on img at bounding box center [425, 160] width 49 height 31
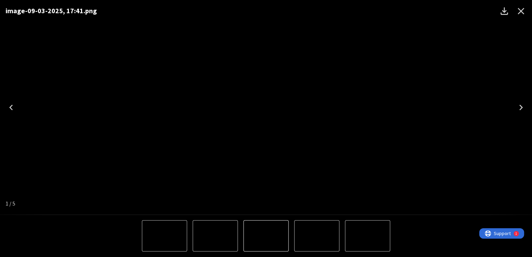
click at [520, 104] on icon "Next" at bounding box center [520, 107] width 11 height 11
click at [317, 236] on img "3 of 5" at bounding box center [317, 236] width 0 height 0
click at [367, 236] on img "5 of 5" at bounding box center [367, 236] width 0 height 0
click at [523, 15] on icon "Close" at bounding box center [520, 11] width 11 height 11
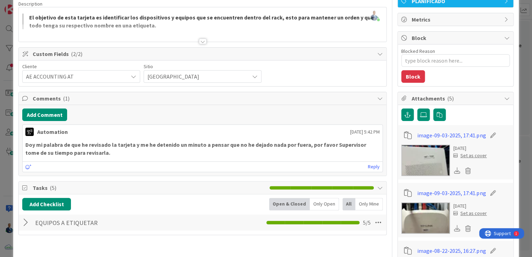
type textarea "x"
click at [520, 95] on div "ID 3134 OPERACIONES QA - CONTROL DE CALIDAD Title 28 / 128 Etiquetar equipos en…" at bounding box center [266, 128] width 532 height 257
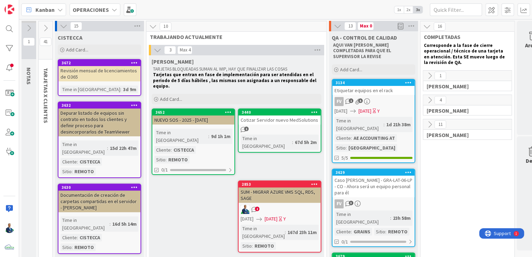
click at [44, 32] on button at bounding box center [46, 28] width 14 height 10
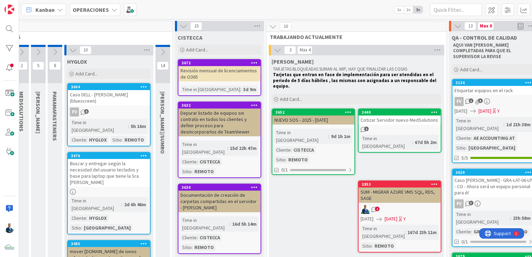
scroll to position [0, 56]
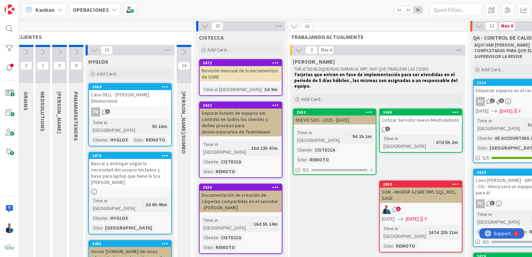
click at [295, 24] on icon at bounding box center [294, 27] width 8 height 8
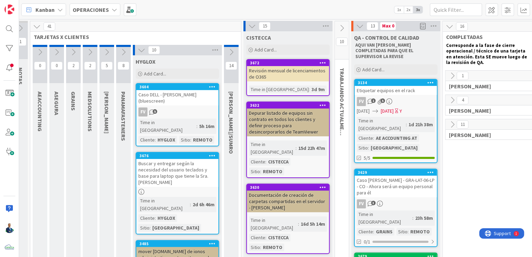
scroll to position [0, 0]
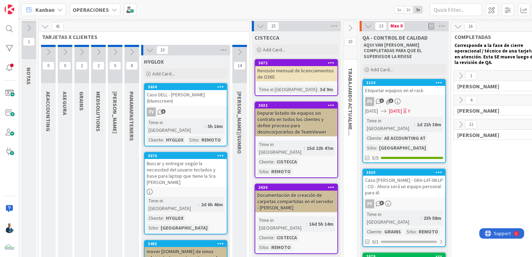
click at [51, 48] on icon at bounding box center [48, 52] width 8 height 8
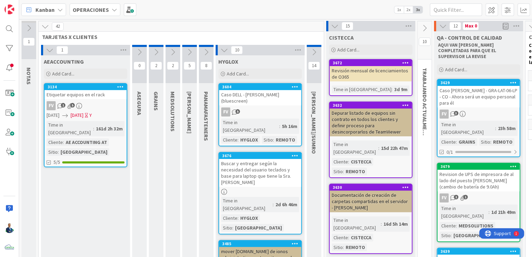
click at [50, 48] on icon at bounding box center [50, 50] width 8 height 8
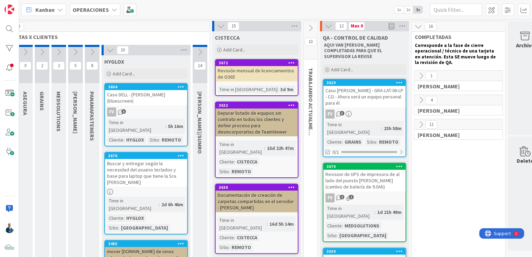
scroll to position [0, 56]
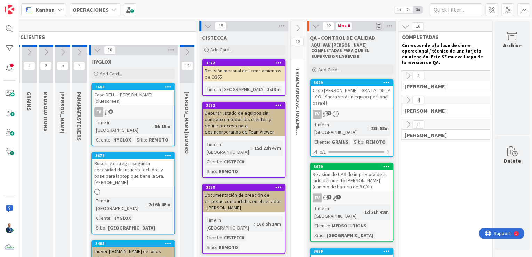
click at [404, 121] on icon at bounding box center [408, 125] width 8 height 8
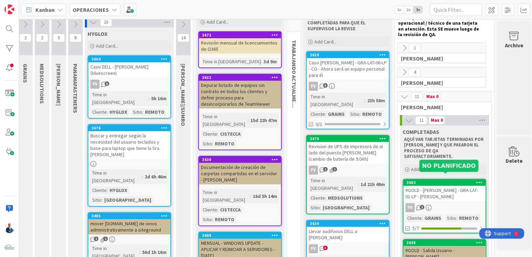
scroll to position [28, 60]
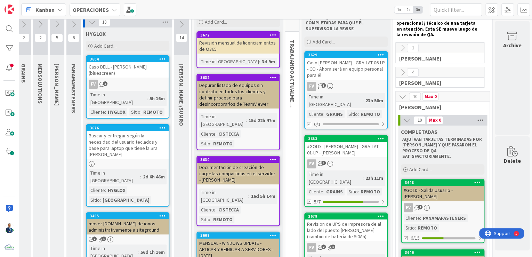
click at [480, 120] on icon at bounding box center [480, 120] width 9 height 10
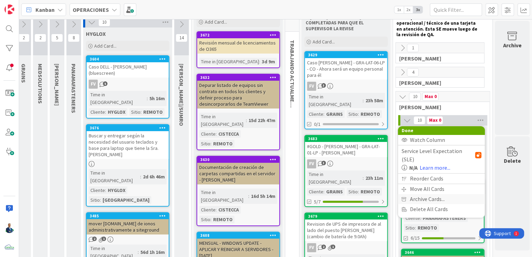
click at [425, 194] on span "Archive Cards..." at bounding box center [426, 199] width 35 height 10
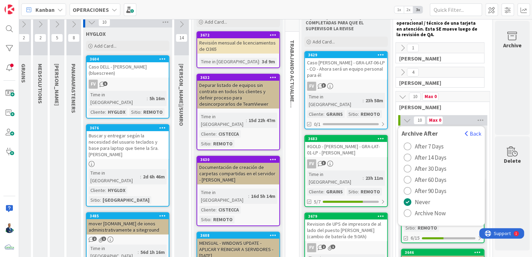
click at [417, 214] on span "Archive Now" at bounding box center [429, 213] width 31 height 10
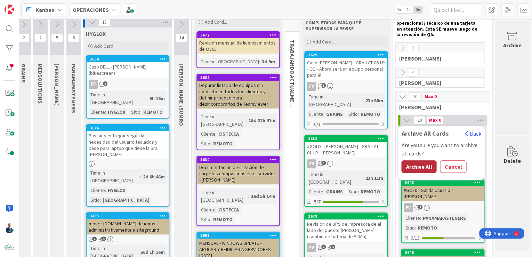
click at [417, 164] on button "Archive All" at bounding box center [418, 166] width 35 height 13
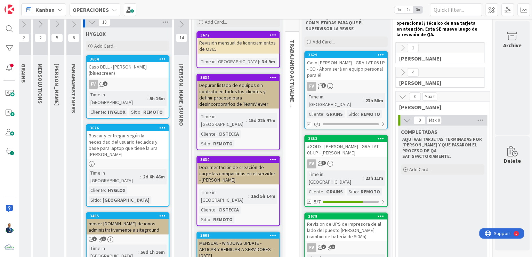
click at [400, 69] on icon at bounding box center [402, 72] width 8 height 8
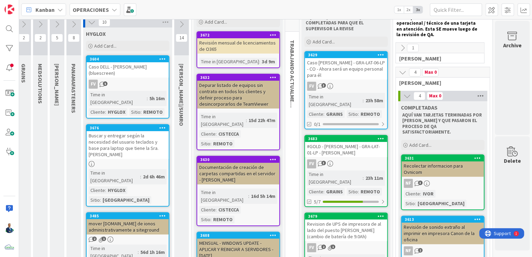
click at [476, 93] on icon at bounding box center [480, 96] width 9 height 10
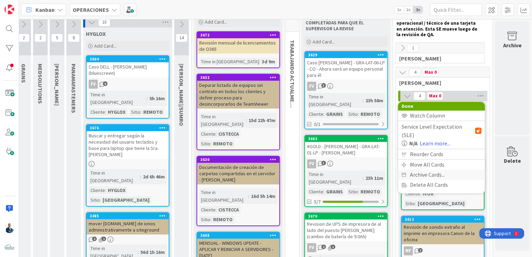
click at [429, 170] on span "Archive Cards..." at bounding box center [426, 175] width 35 height 10
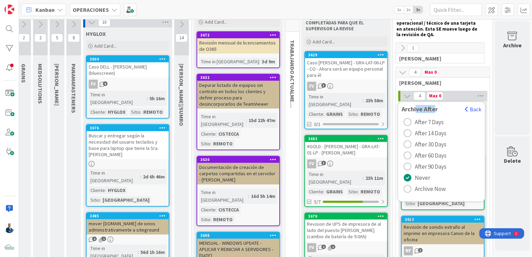
drag, startPoint x: 413, startPoint y: 110, endPoint x: 432, endPoint y: 108, distance: 19.2
click at [432, 108] on span "Archive After" at bounding box center [419, 109] width 43 height 7
drag, startPoint x: 432, startPoint y: 108, endPoint x: 403, endPoint y: 123, distance: 32.8
click at [403, 123] on div "radio" at bounding box center [407, 122] width 8 height 8
click at [404, 189] on div "radio" at bounding box center [407, 189] width 8 height 8
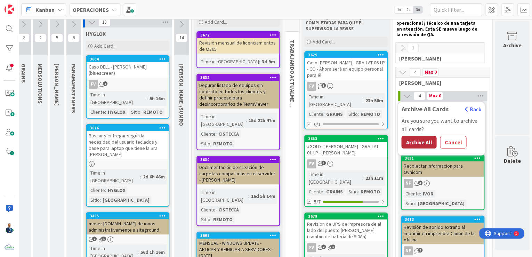
click at [419, 143] on button "Archive All" at bounding box center [418, 142] width 35 height 13
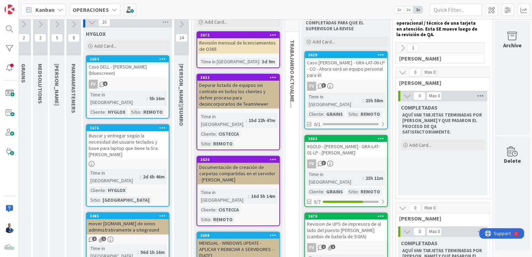
click at [479, 97] on icon at bounding box center [480, 96] width 9 height 10
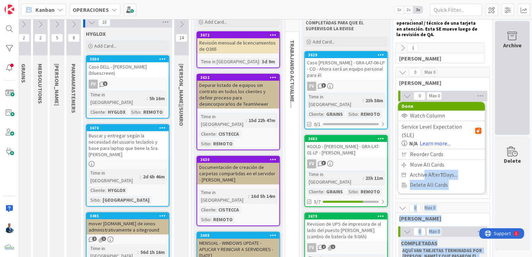
drag, startPoint x: 420, startPoint y: 167, endPoint x: 498, endPoint y: 114, distance: 93.6
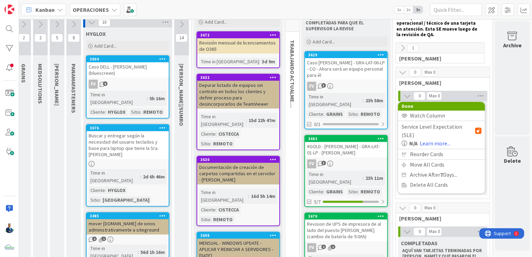
click at [396, 46] on div "1" at bounding box center [440, 48] width 88 height 10
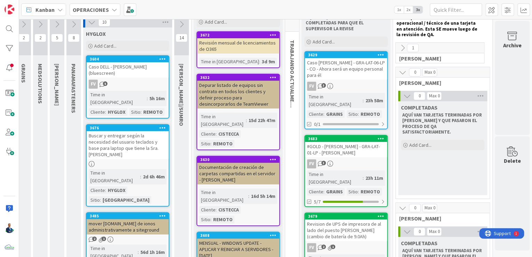
click at [398, 46] on icon at bounding box center [402, 48] width 8 height 8
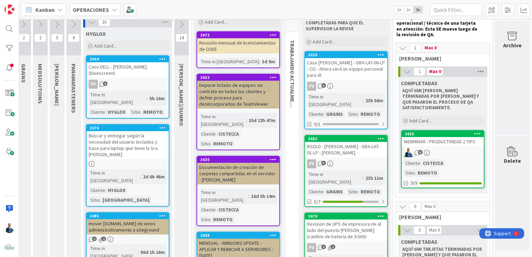
click at [476, 68] on icon at bounding box center [480, 71] width 9 height 10
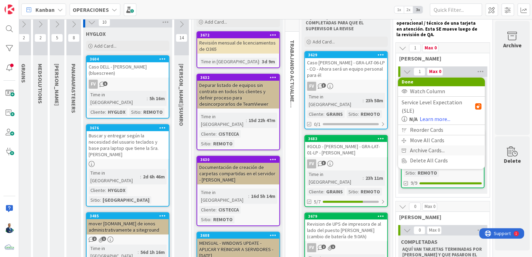
click at [425, 145] on span "Archive Cards..." at bounding box center [426, 150] width 35 height 10
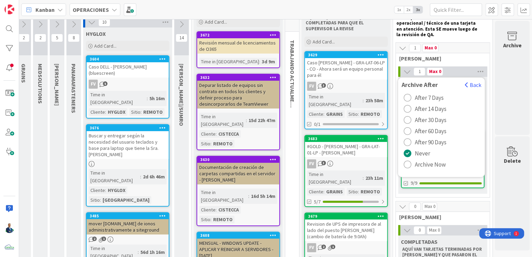
click at [425, 97] on span "After 7 Days" at bounding box center [428, 97] width 29 height 10
click at [476, 87] on button "Back" at bounding box center [472, 85] width 17 height 8
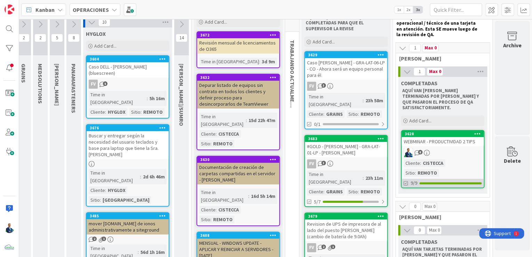
scroll to position [111, 60]
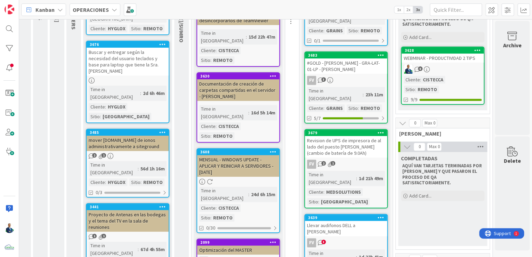
click at [481, 141] on icon at bounding box center [480, 146] width 9 height 10
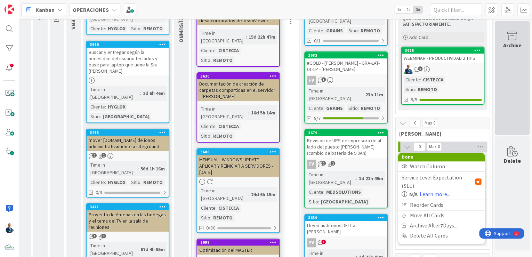
click at [509, 119] on div "Archive" at bounding box center [512, 78] width 35 height 114
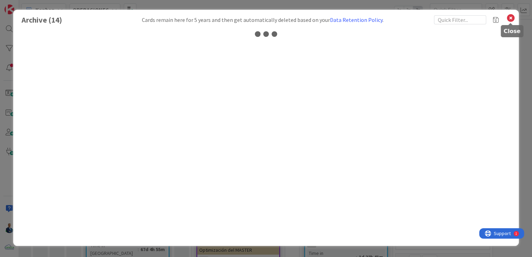
click at [511, 20] on icon at bounding box center [510, 18] width 9 height 10
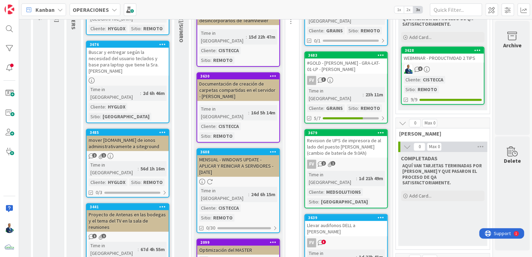
click at [400, 119] on icon at bounding box center [402, 123] width 8 height 8
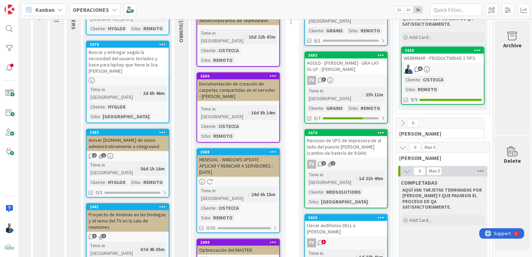
click at [481, 166] on icon at bounding box center [480, 171] width 9 height 10
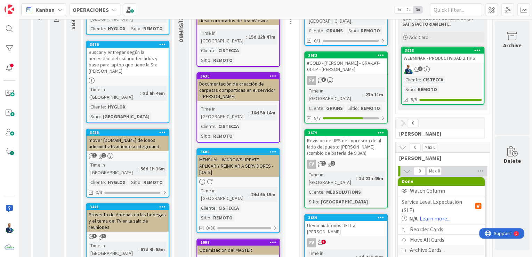
click at [419, 245] on span "Archive Cards..." at bounding box center [426, 250] width 35 height 10
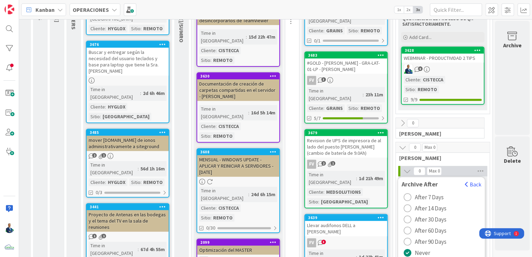
click at [414, 192] on span "After 7 Days" at bounding box center [428, 197] width 29 height 10
click at [472, 180] on button "Back" at bounding box center [472, 184] width 17 height 8
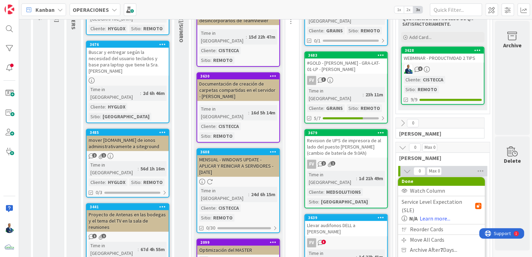
click at [483, 176] on div "COMPLETADAS AQUÍ VAN TARJETAS TERMINADAS POR [PERSON_NAME] Y QUE PASARON EL PRO…" at bounding box center [442, 193] width 89 height 35
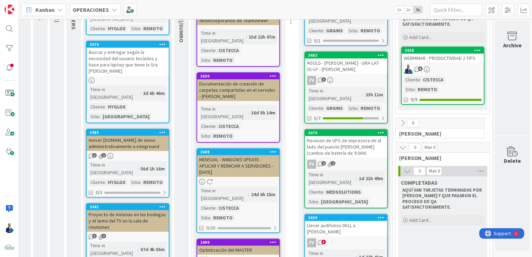
click at [400, 144] on icon at bounding box center [402, 148] width 8 height 8
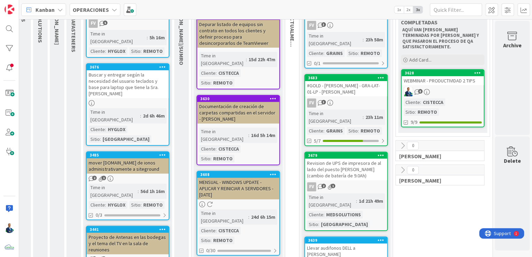
scroll to position [28, 60]
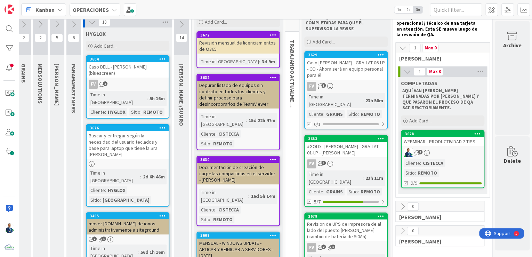
click at [403, 71] on icon at bounding box center [407, 72] width 8 height 8
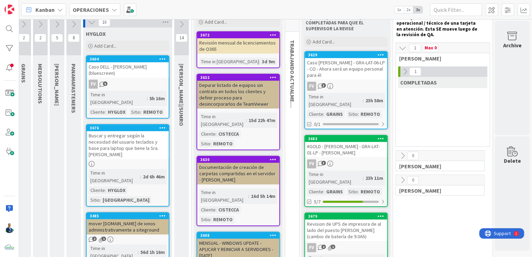
click at [398, 51] on button at bounding box center [402, 47] width 9 height 9
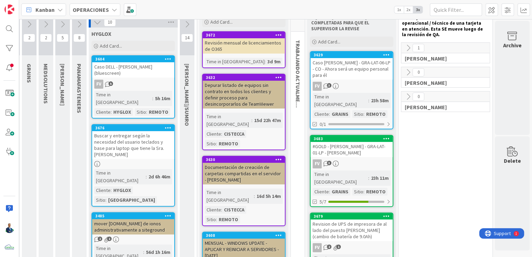
scroll to position [28, 57]
click at [404, 97] on icon at bounding box center [408, 97] width 8 height 8
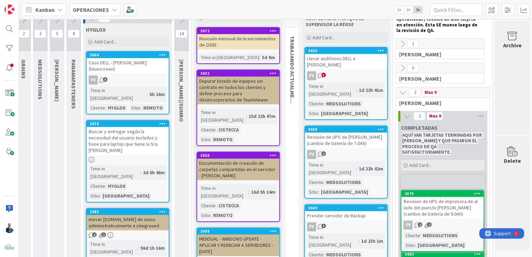
scroll to position [32, 62]
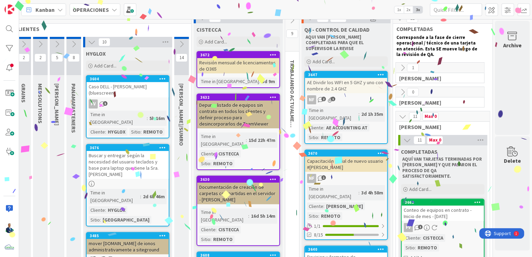
scroll to position [17, 62]
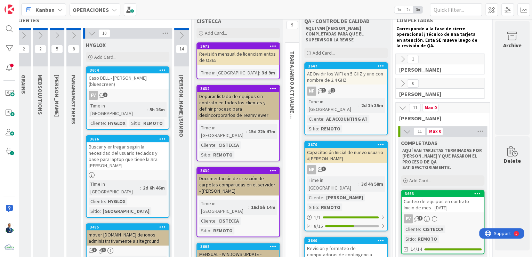
click at [400, 106] on icon at bounding box center [402, 108] width 8 height 8
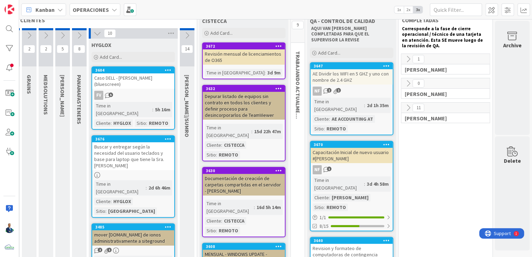
click at [404, 83] on icon at bounding box center [408, 84] width 8 height 8
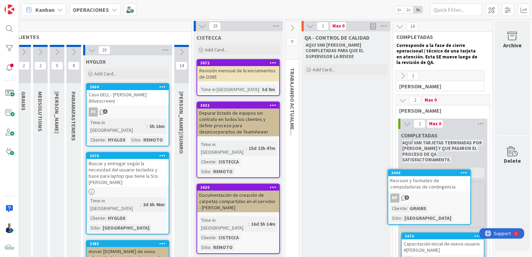
scroll to position [1, 62]
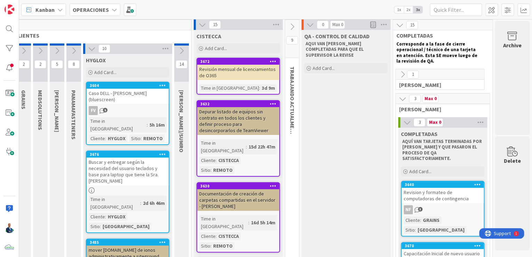
click at [291, 26] on icon at bounding box center [292, 27] width 8 height 8
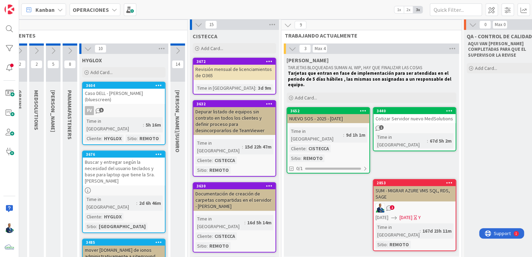
click at [289, 26] on icon at bounding box center [288, 25] width 8 height 8
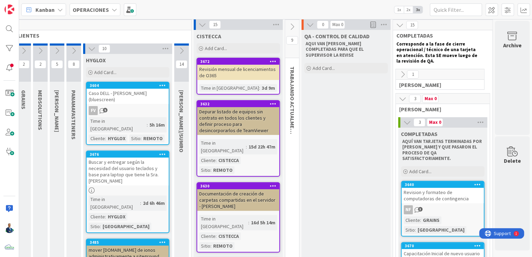
click at [289, 27] on icon at bounding box center [292, 27] width 8 height 8
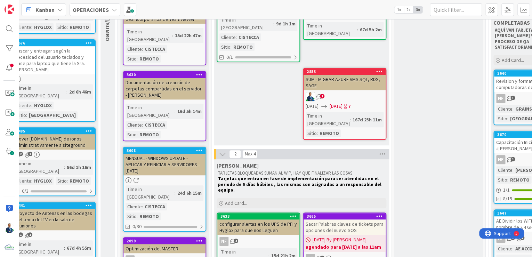
scroll to position [0, 132]
